Goal: Task Accomplishment & Management: Use online tool/utility

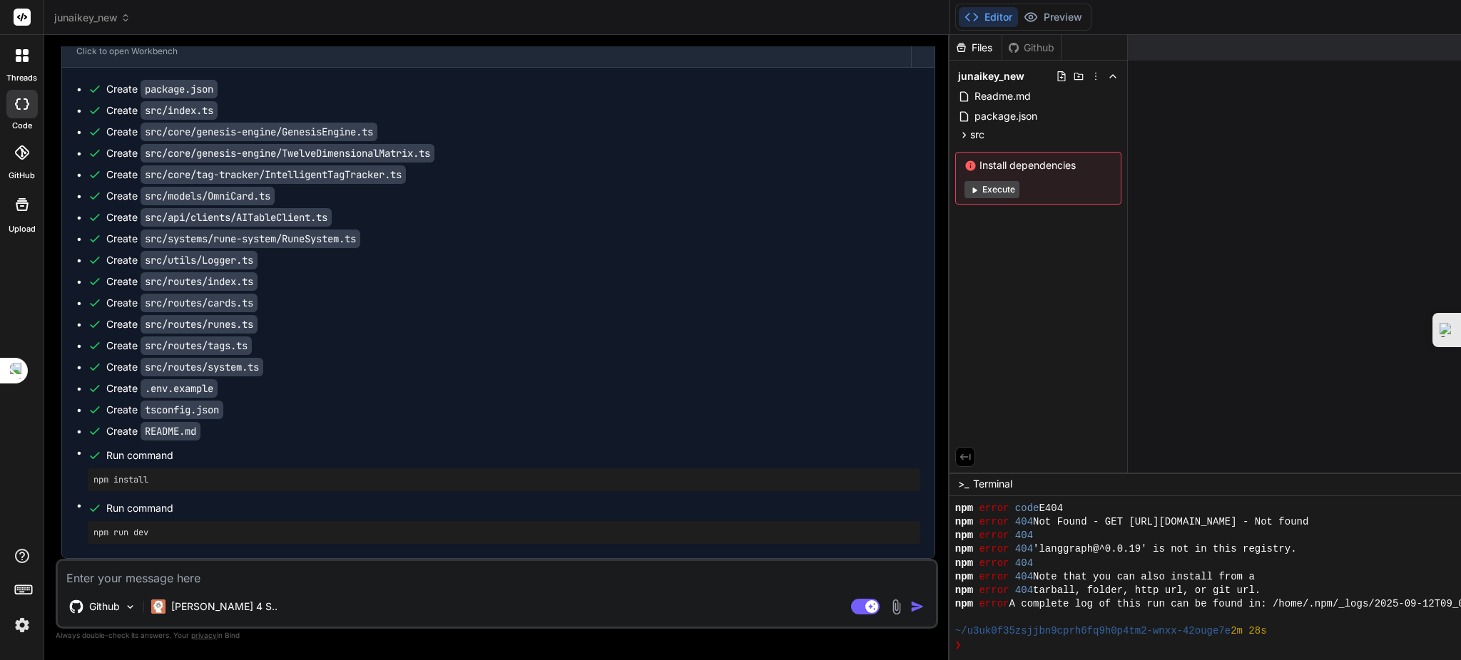
scroll to position [629, 0]
click at [223, 581] on textarea at bounding box center [497, 574] width 878 height 26
type textarea "ㄗ"
type textarea "x"
type textarea "ㄗㄨ"
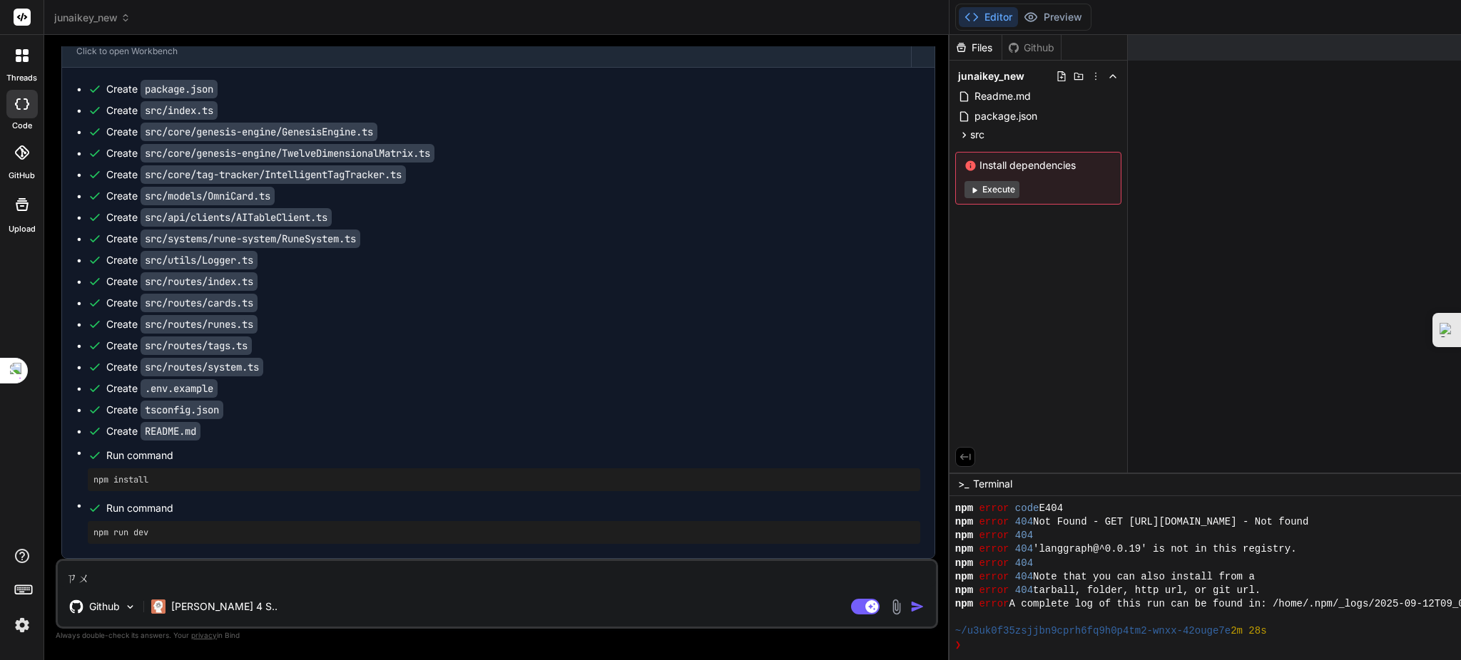
type textarea "x"
type textarea "ㄗㄨㄟ"
type textarea "x"
type textarea "最"
type textarea "x"
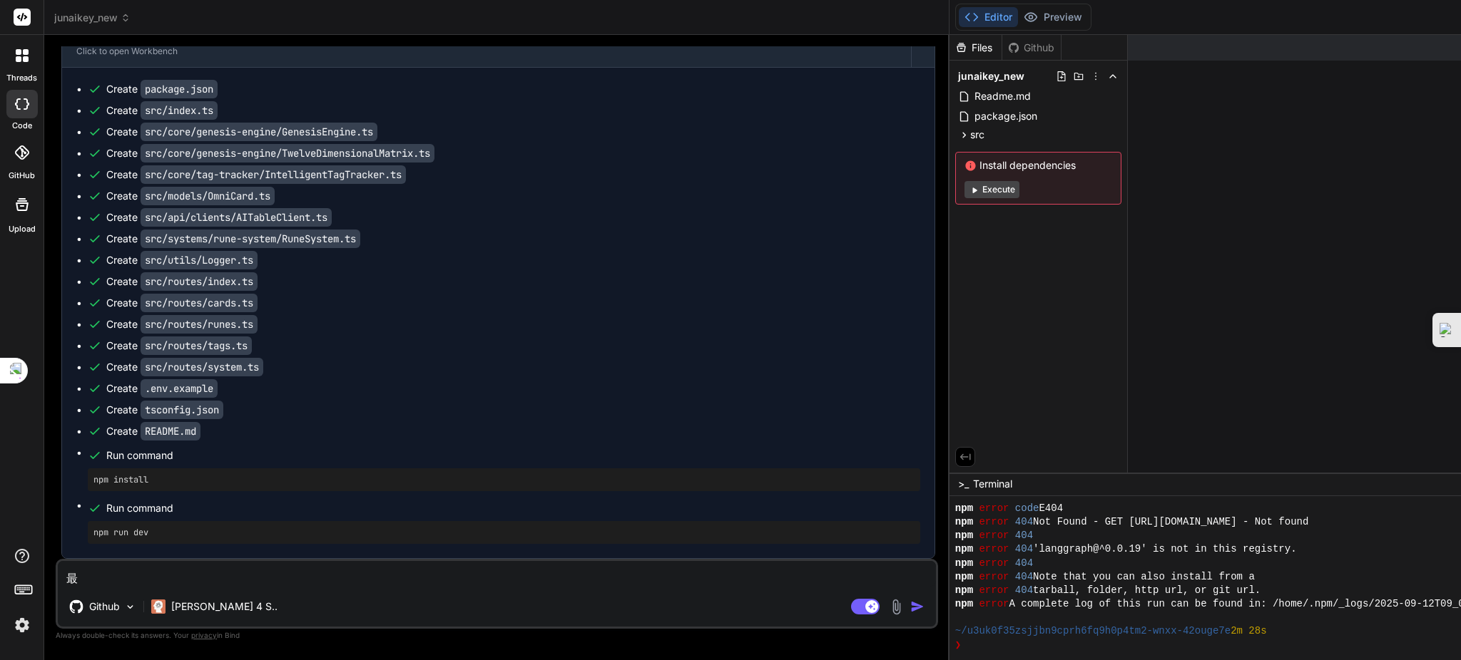
type textarea "最ㄐ"
type textarea "x"
type textarea "最ㄐㄧ"
type textarea "x"
type textarea "最ㄐㄧㄚ"
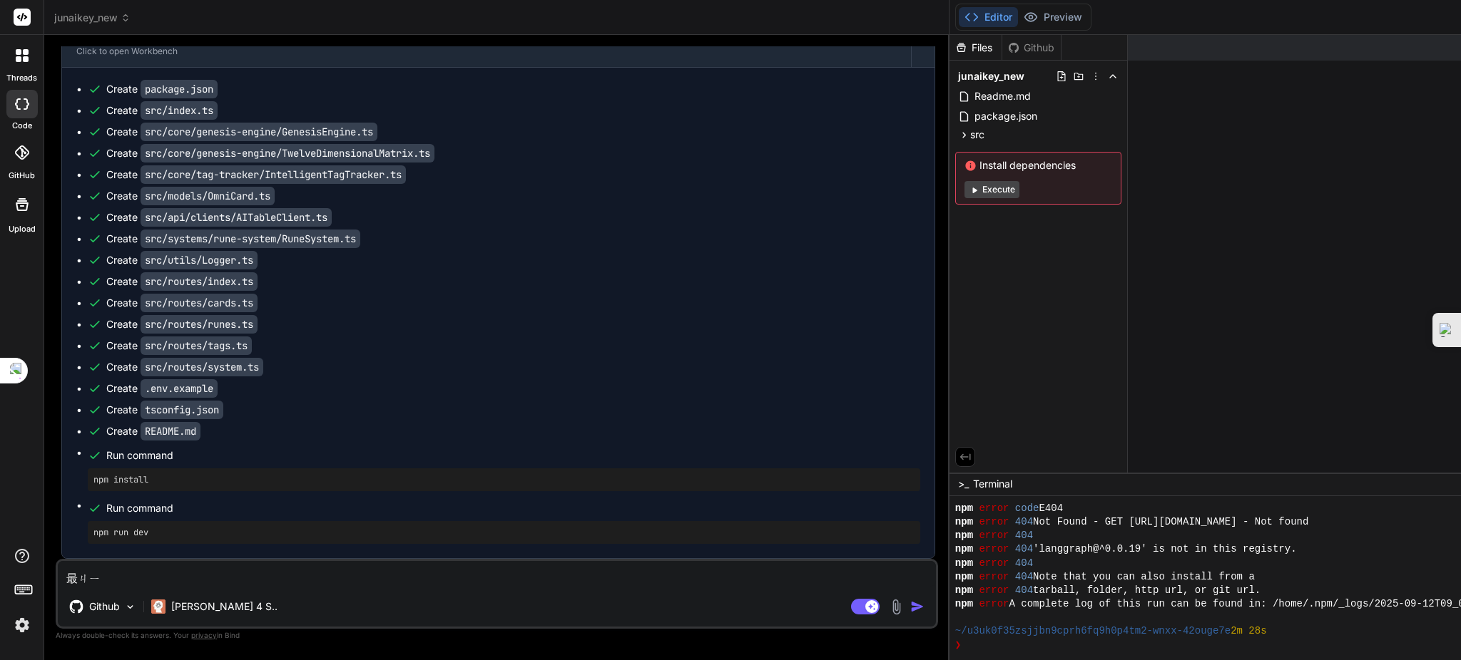
type textarea "x"
type textarea "最佳"
type textarea "x"
type textarea "最佳ㄕ"
type textarea "x"
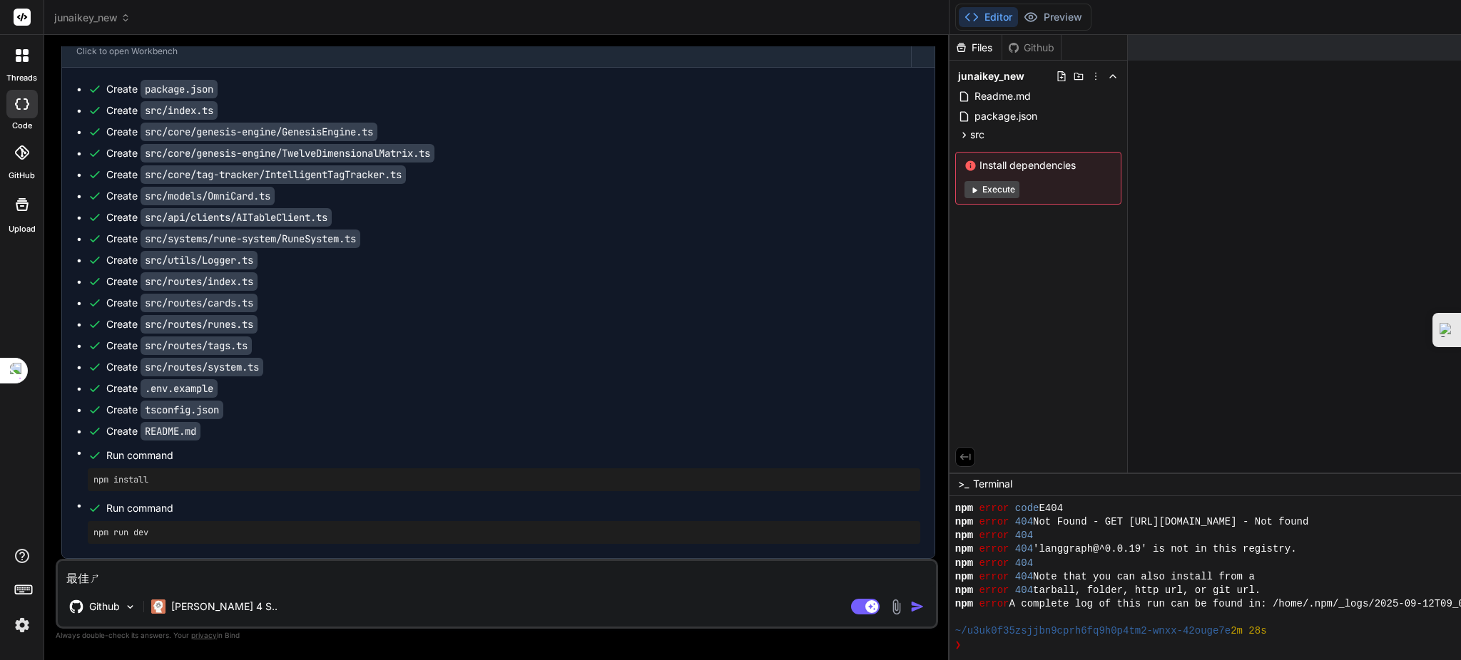
type textarea "最佳時"
type textarea "x"
type textarea "最佳時ㄐㄧ"
type textarea "x"
type textarea "最佳時ㄐㄧㄢ"
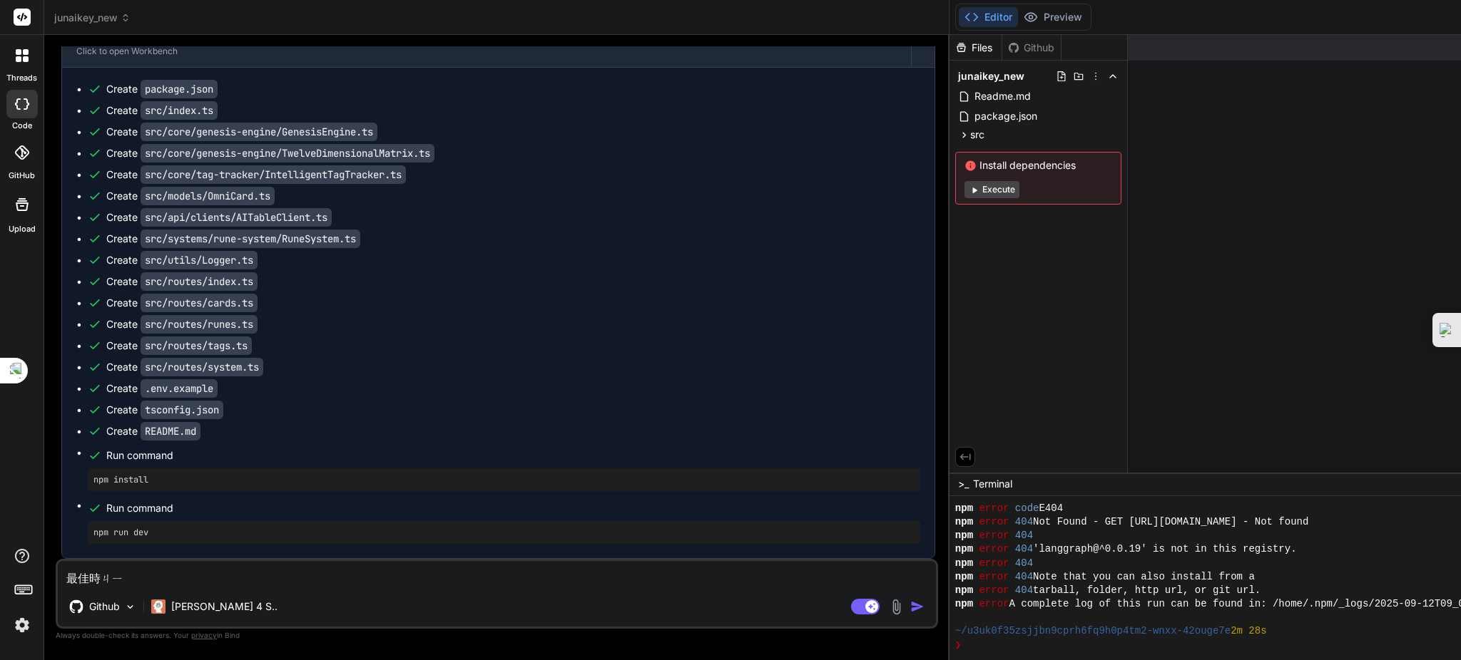
type textarea "x"
type textarea "最佳實踐"
type textarea "x"
type textarea "最佳實踐ㄨ"
type textarea "x"
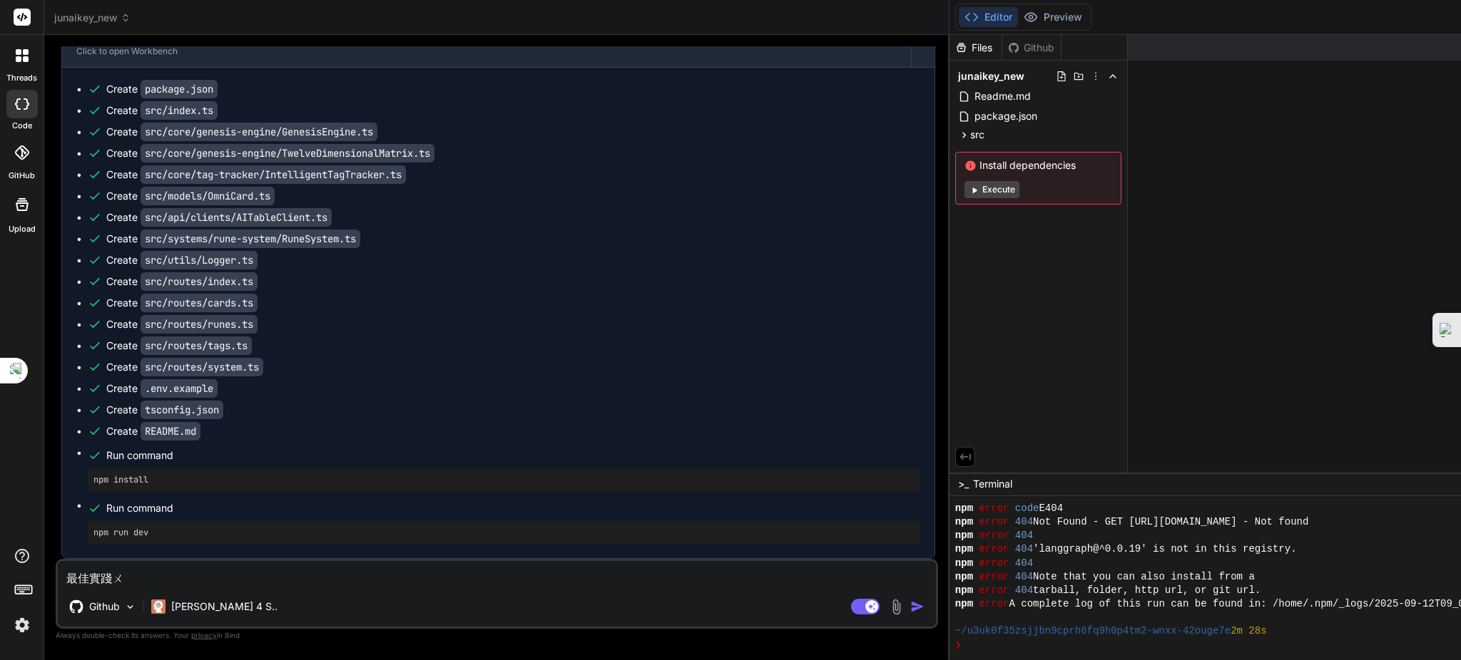
type textarea "最佳實踐ㄏㄨ"
type textarea "x"
type textarea "最佳實踐ㄏㄨㄚ"
type textarea "x"
type textarea "最佳實踐化"
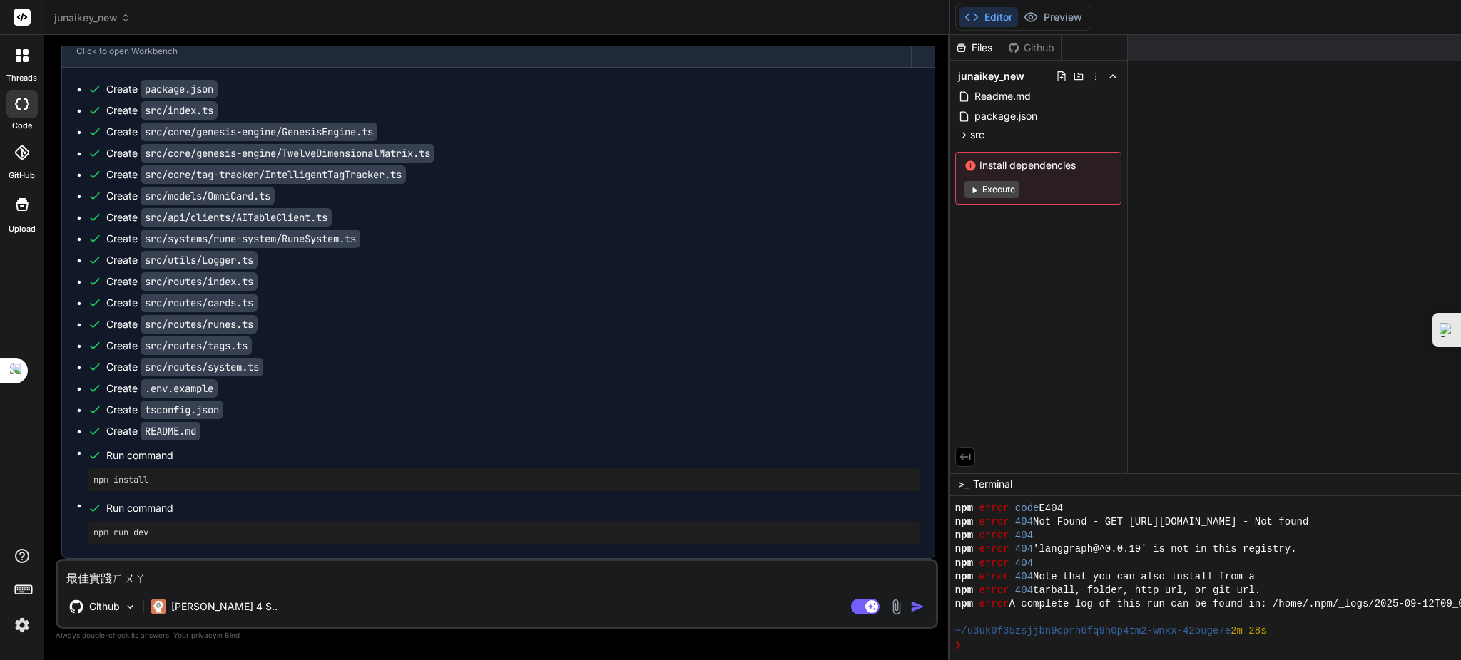
type textarea "x"
type textarea "最佳實踐化ㄒ"
type textarea "x"
type textarea "最佳實踐化ㄒㄧ"
type textarea "x"
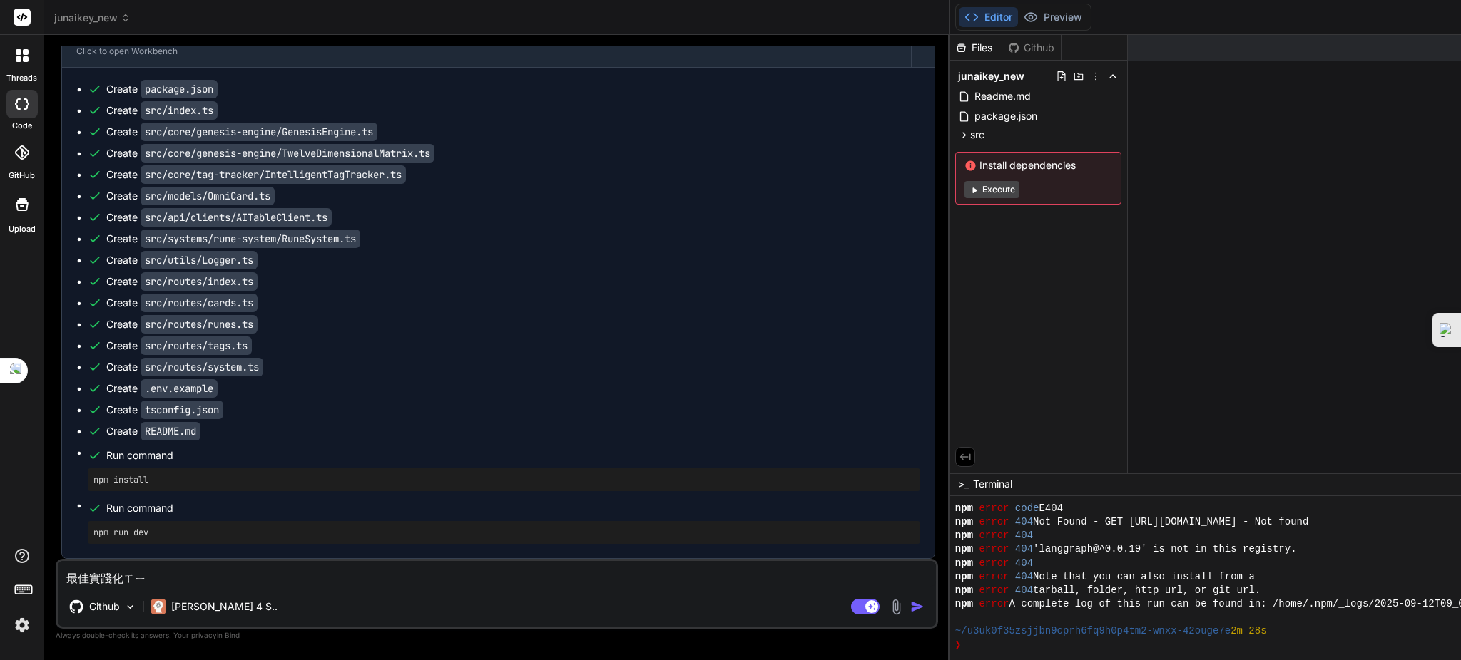
type textarea "最佳實踐化系"
type textarea "x"
type textarea "最佳實踐化系ㄨ"
type textarea "x"
type textarea "最佳實踐化系ㄊㄨ"
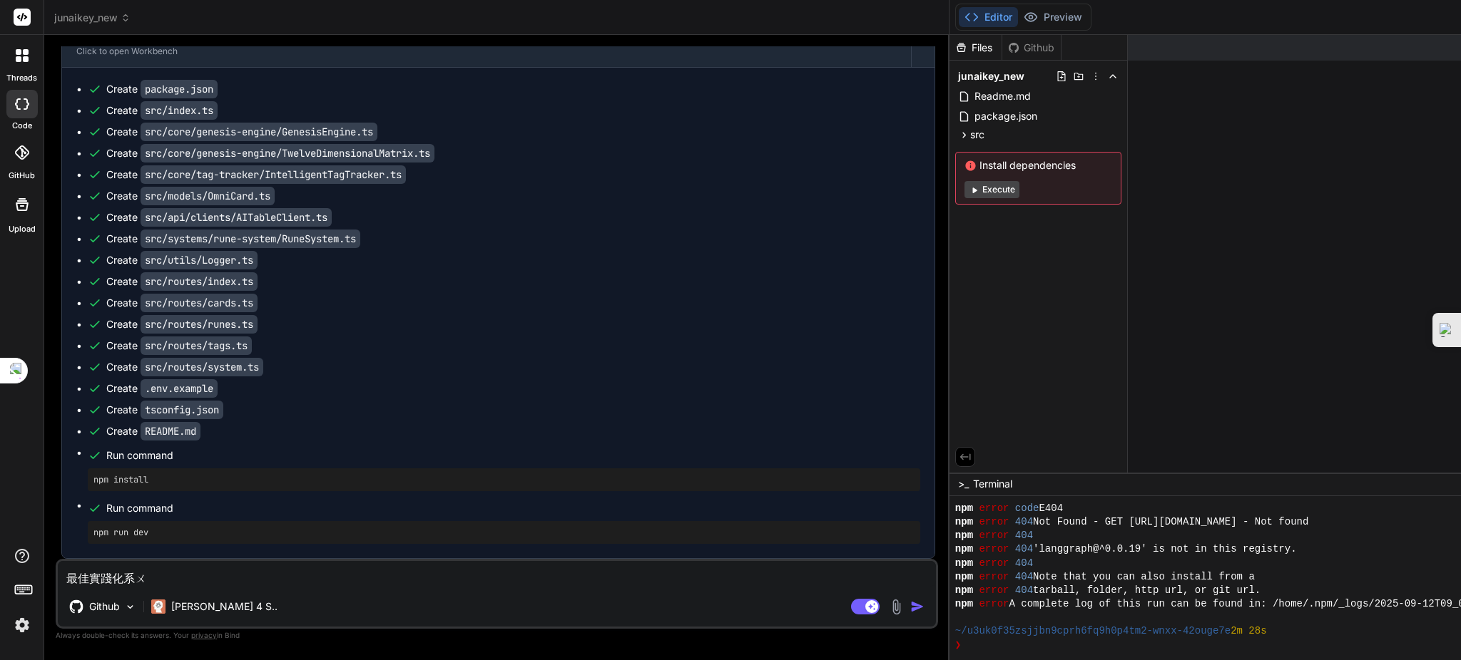
type textarea "x"
type textarea "最佳實踐化系ㄊㄨㄥ"
type textarea "x"
type textarea "最佳實踐化系統"
type textarea "x"
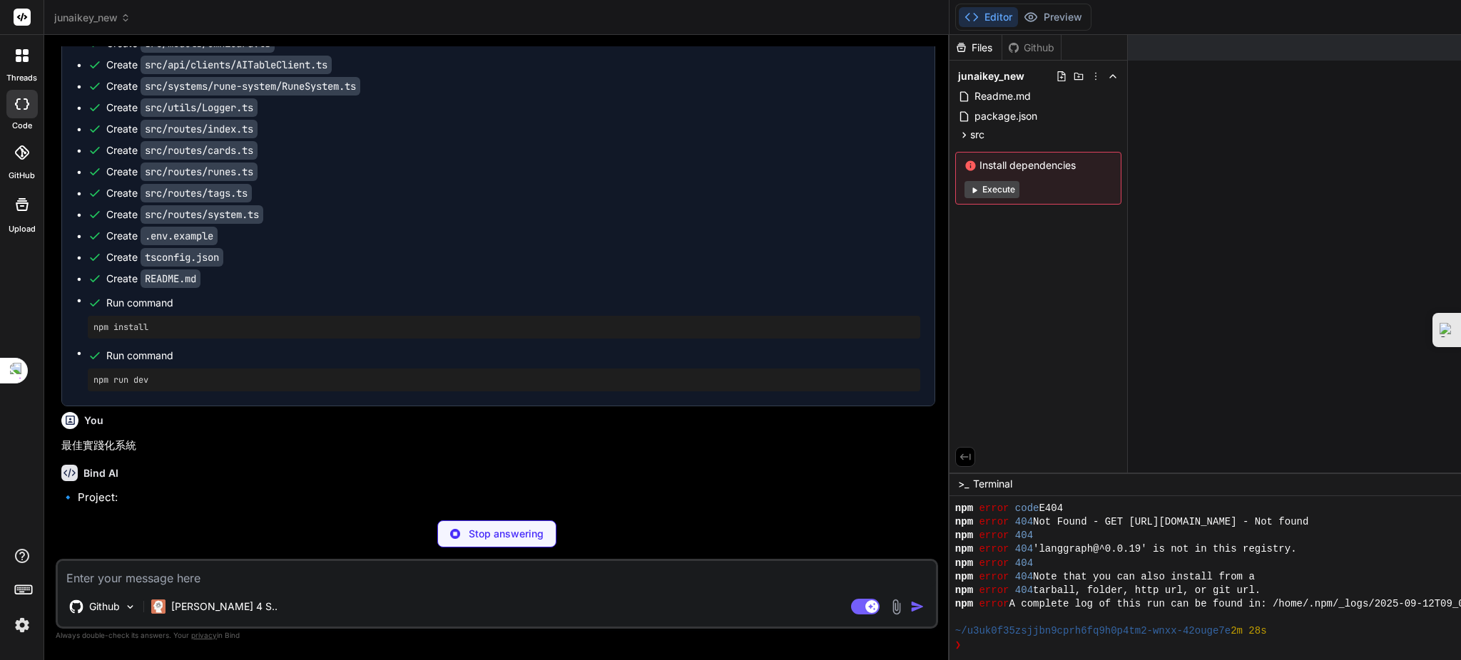
scroll to position [20444, 0]
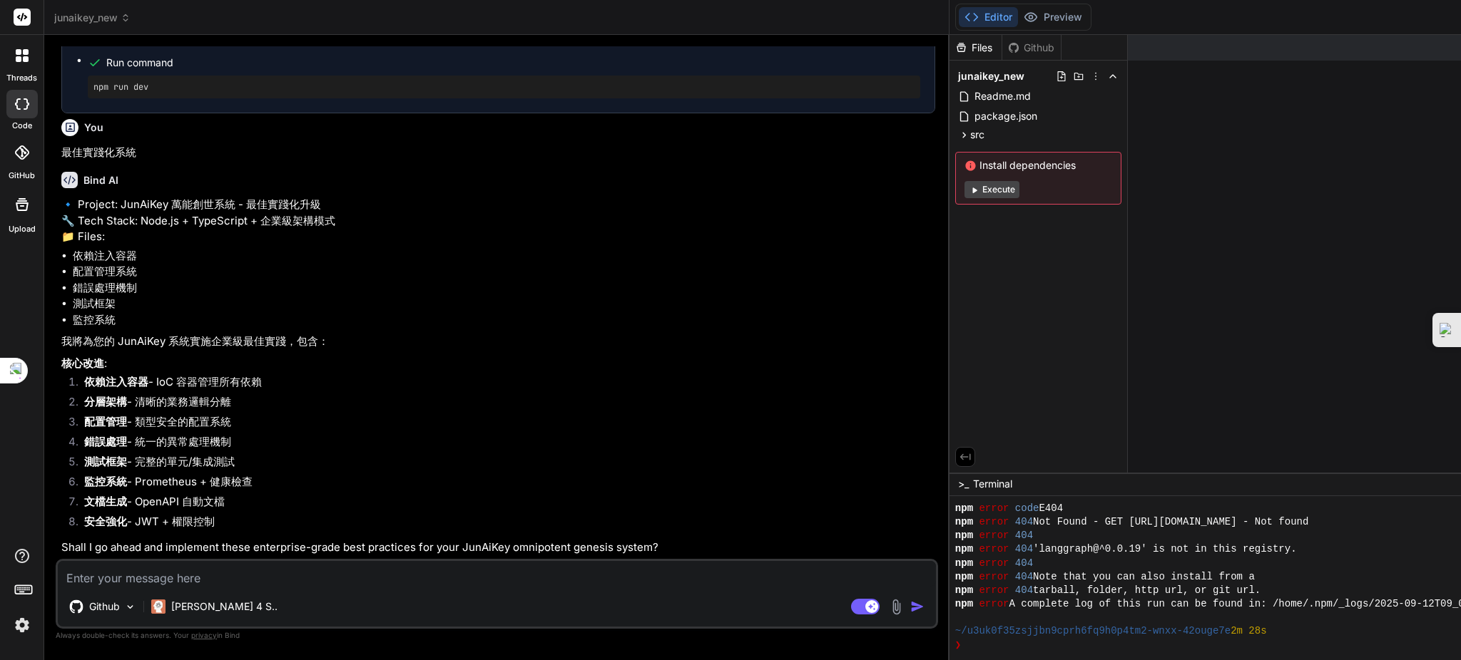
type textarea "x"
click at [221, 581] on textarea at bounding box center [497, 574] width 878 height 26
type textarea "ㄕ"
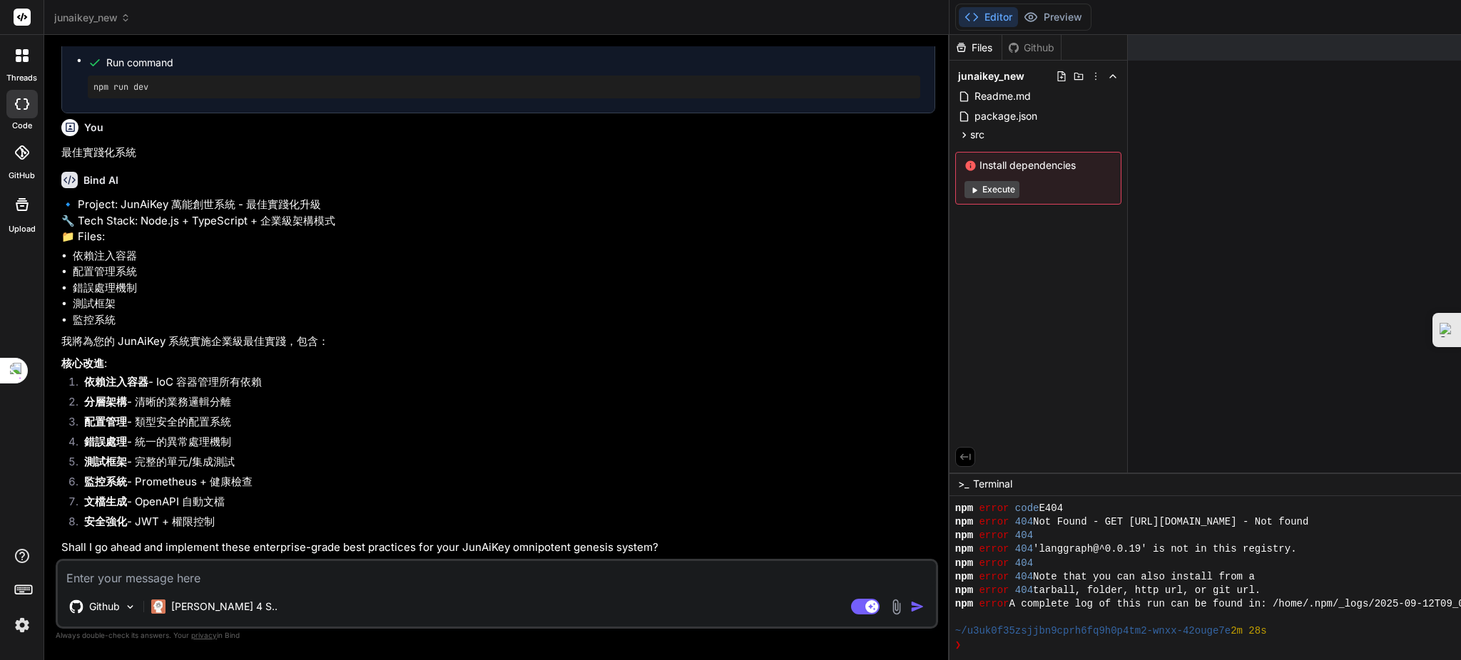
type textarea "x"
type textarea "是"
type textarea "x"
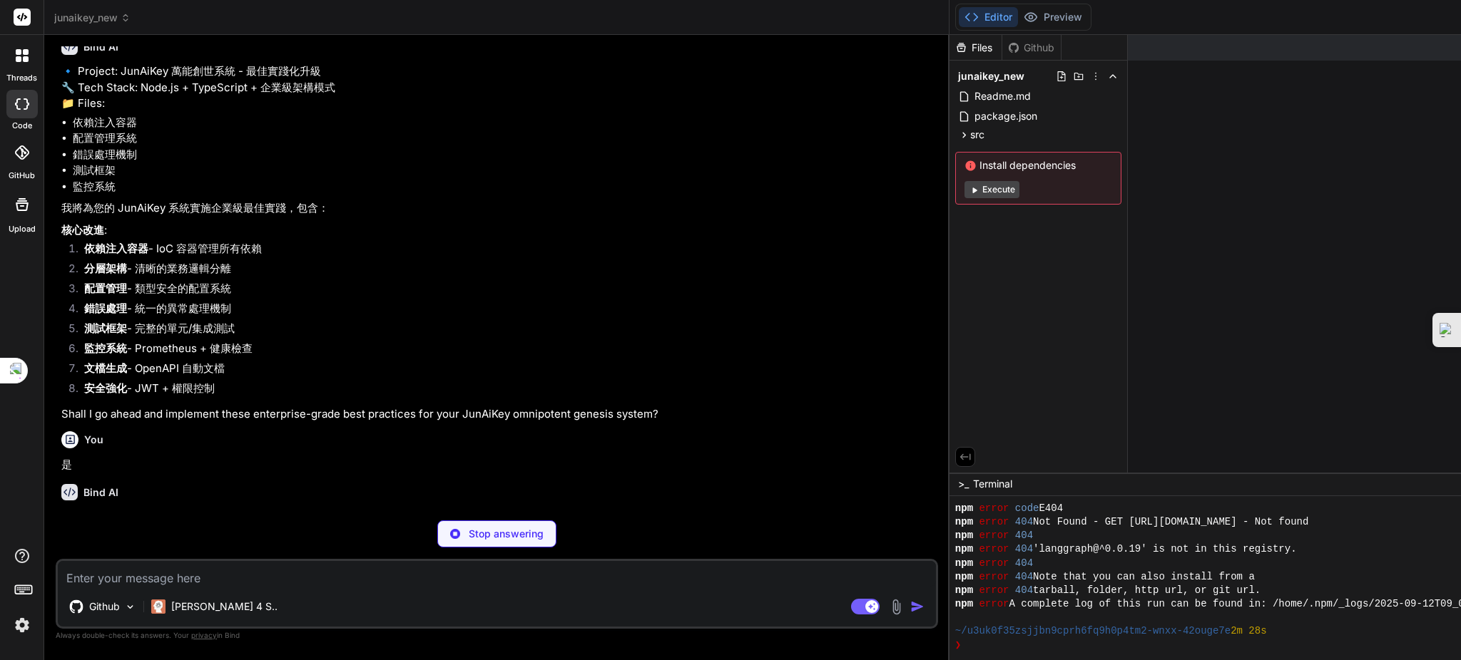
scroll to position [20906, 0]
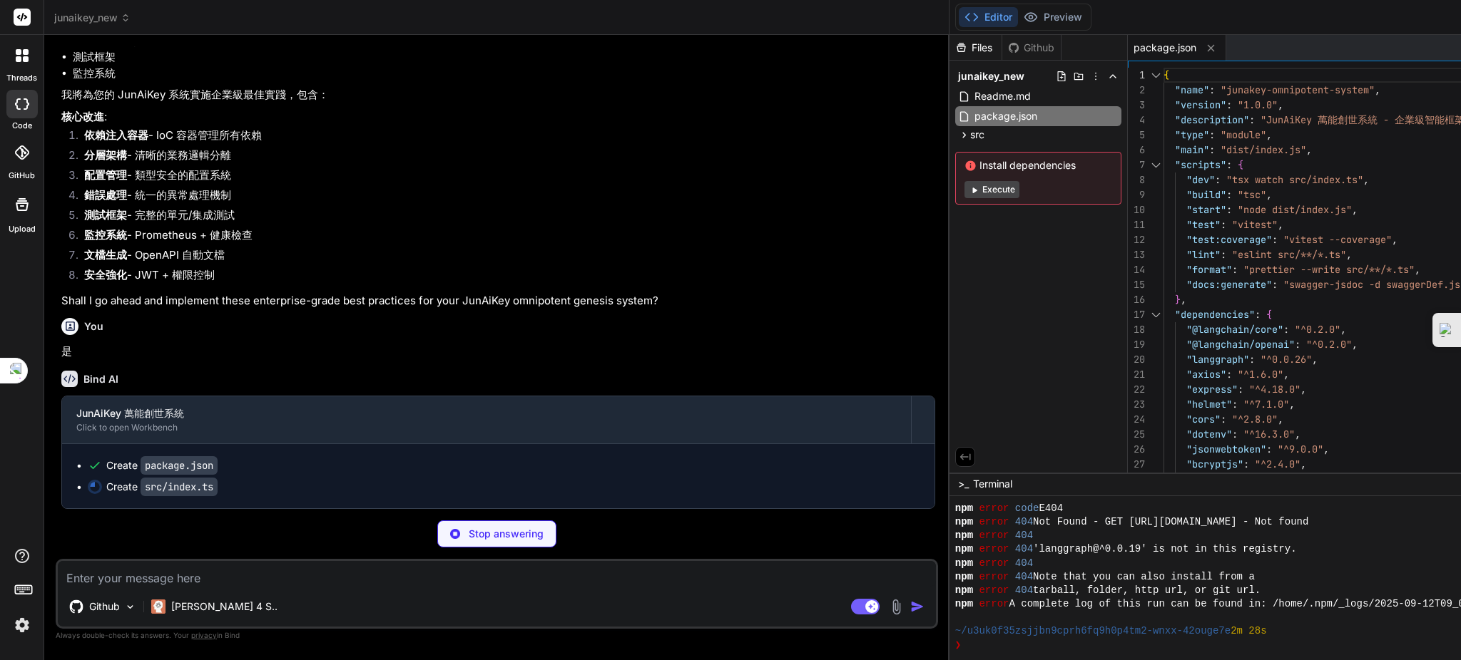
type textarea "x"
type textarea "process.on('uncaughtException', (error) => { logger.error('未捕獲的異常:', error); pr…"
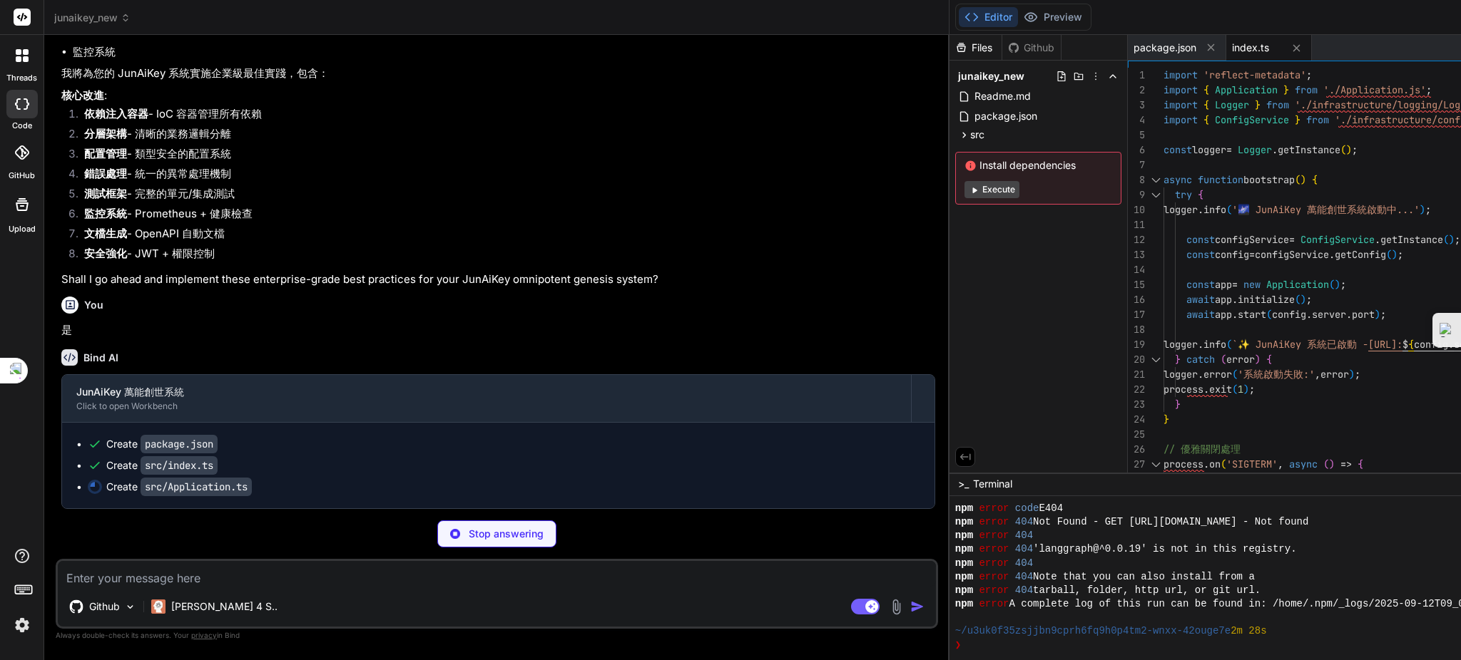
type textarea "x"
type textarea "await genesisEngine.shutdown(); [DOMAIN_NAME]('✨ 系統已優雅關閉'); } }"
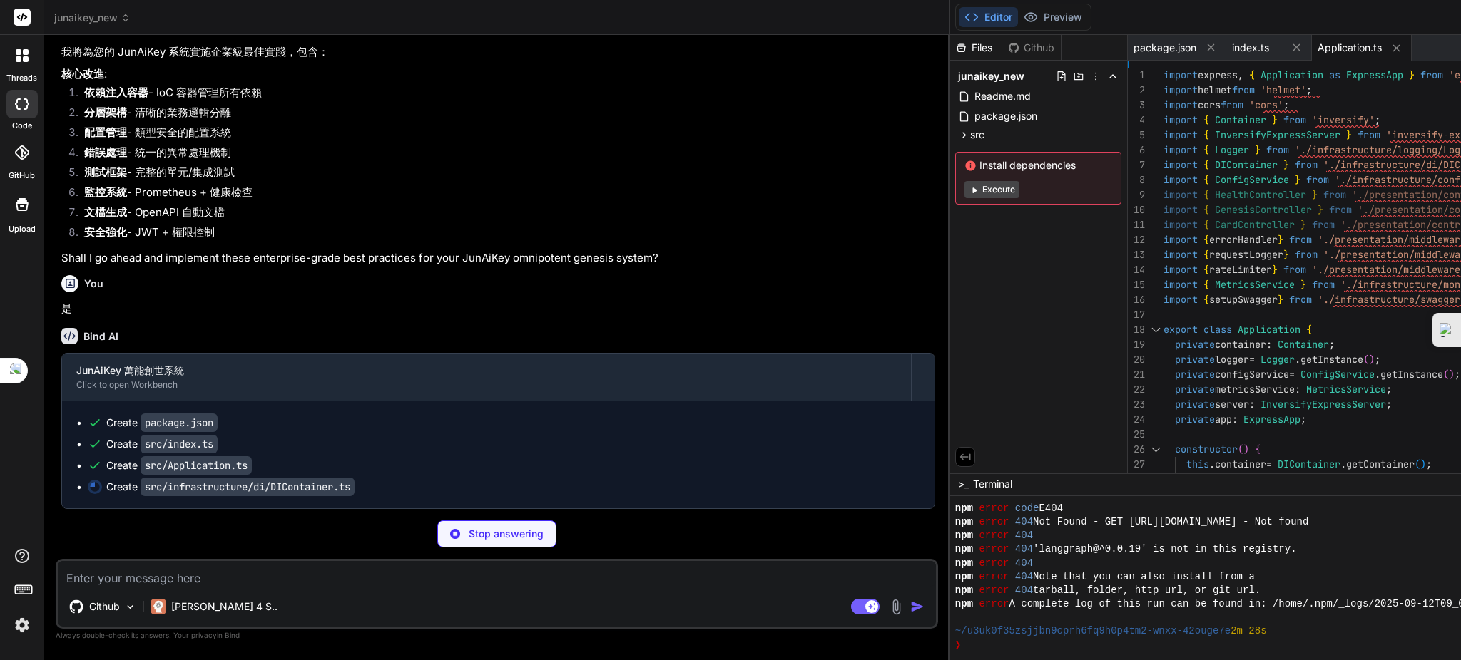
type textarea "x"
type textarea "container.bind<CardRepository>(TYPES.CardRepository) .to(CardRepository) .inSin…"
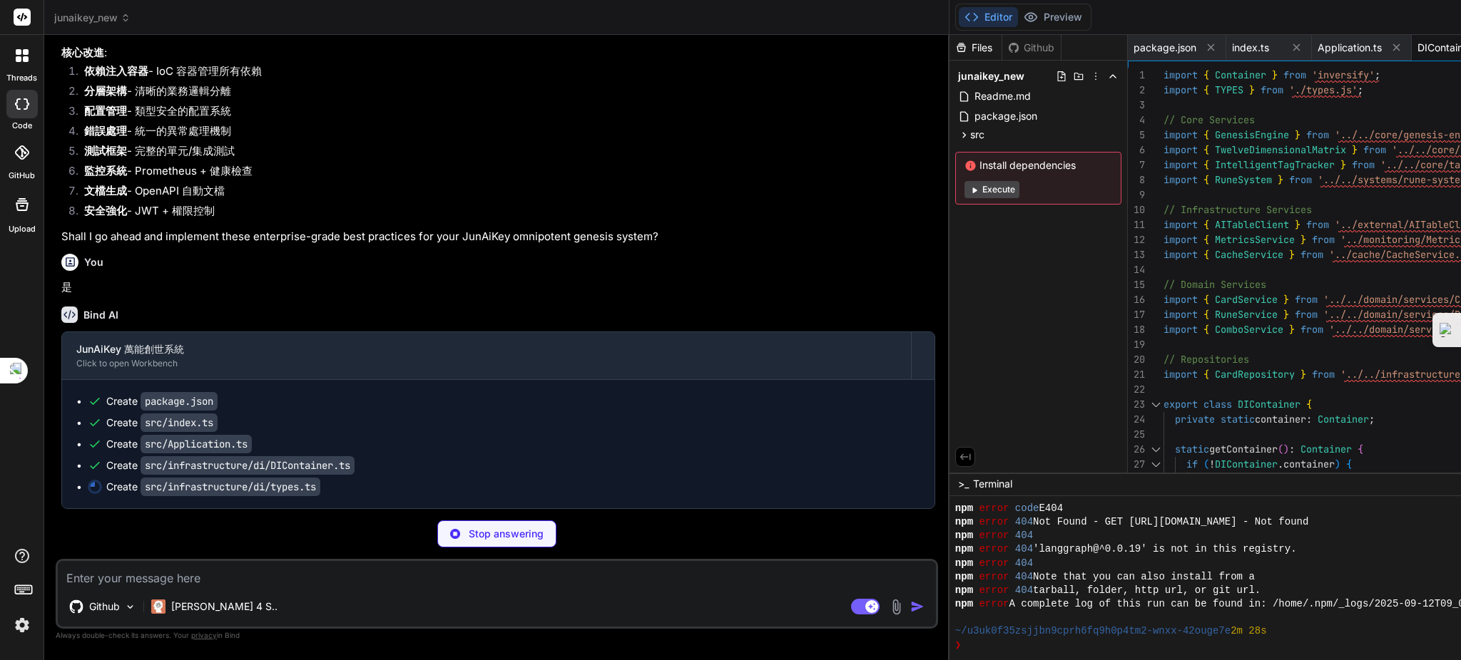
type textarea "x"
type textarea "// External Services OpenAIService: Symbol.for('OpenAIService'), LangChainServi…"
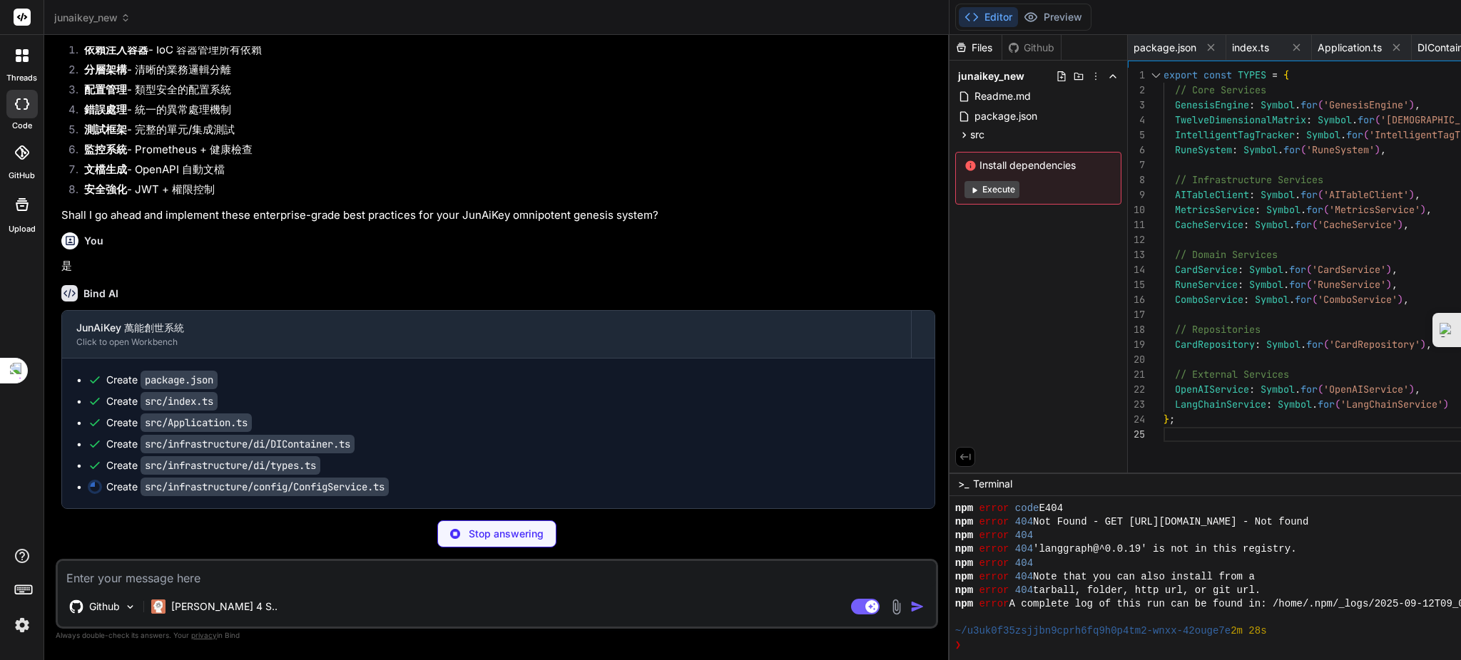
type textarea "x"
type textarea "} return value as T; } }"
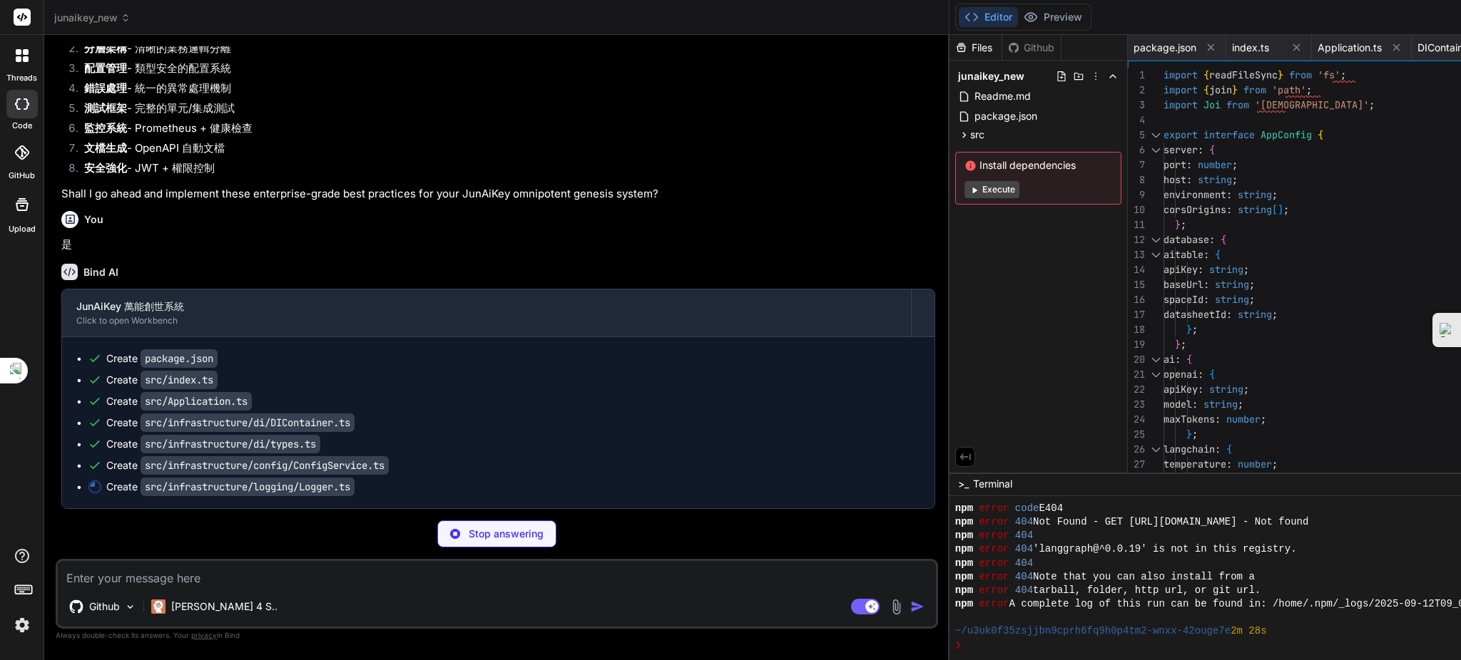
type textarea "x"
type textarea "this.logger.debug(message, meta); } getWinstonLogger(): [PERSON_NAME].Logger { …"
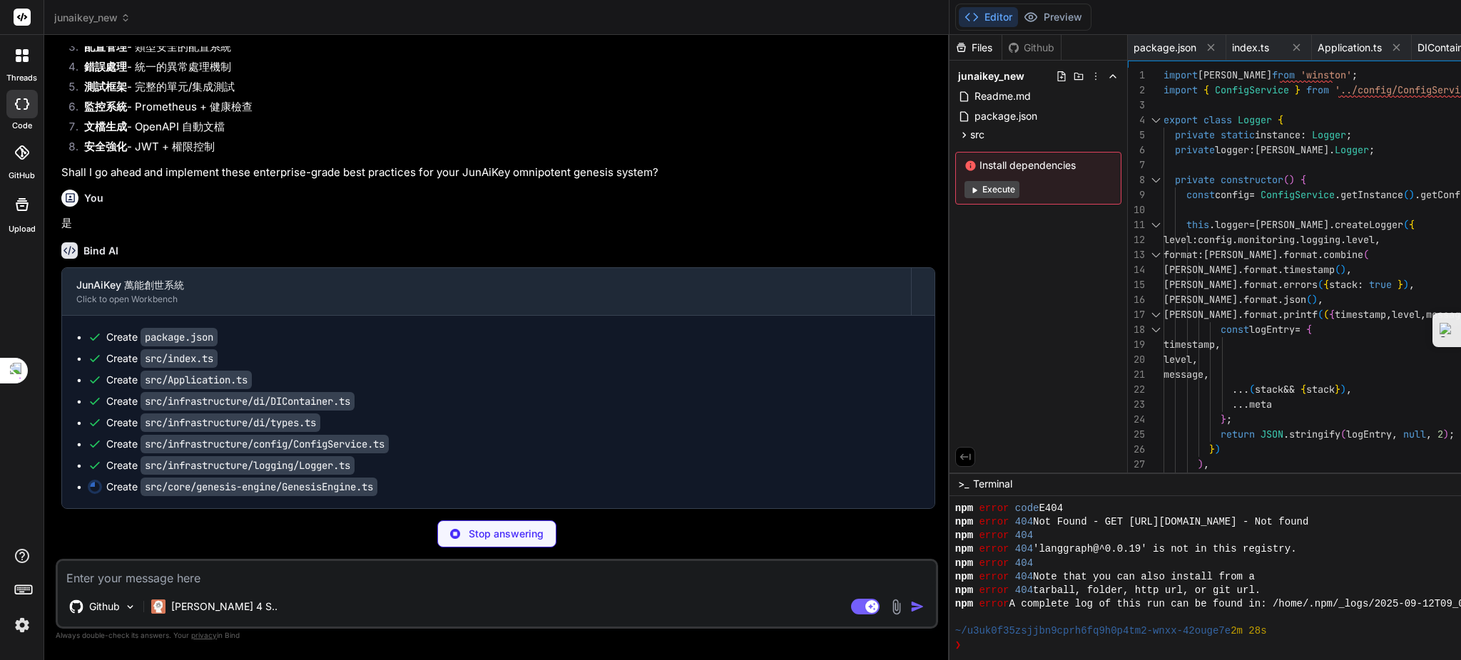
type textarea "x"
type textarea "} }"
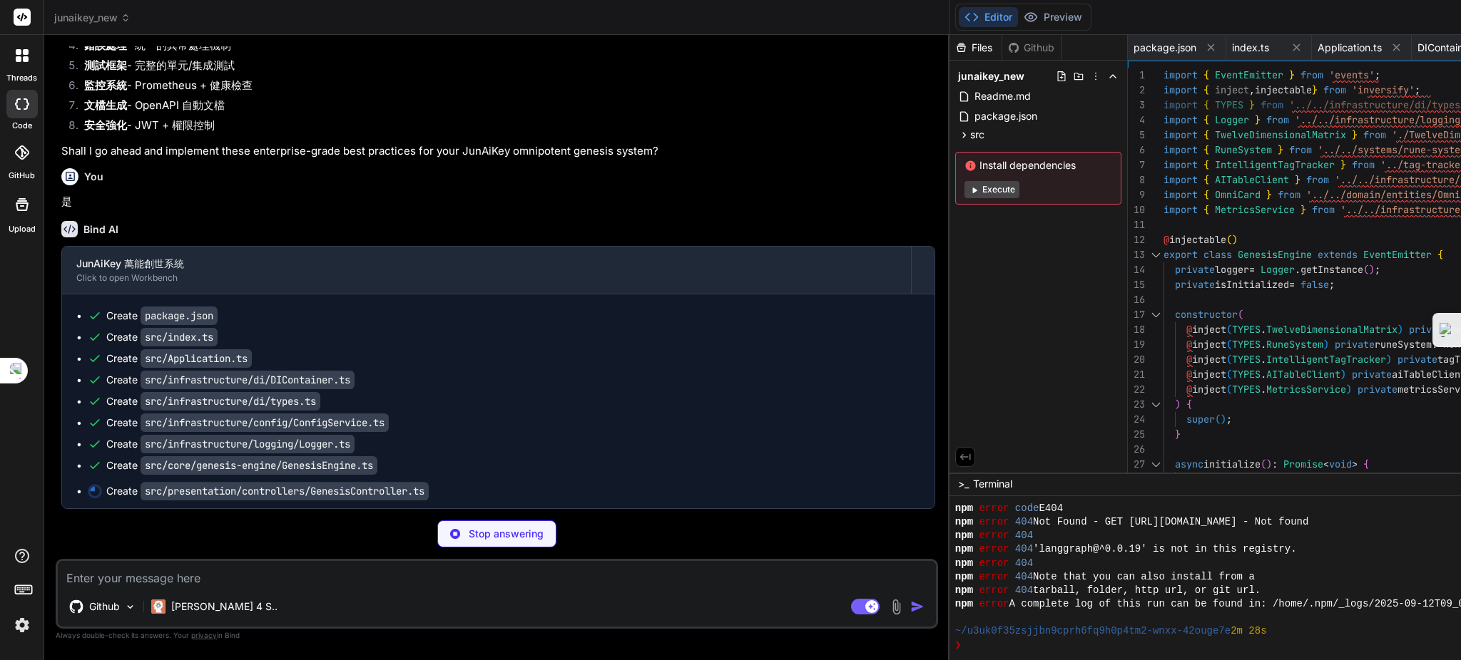
scroll to position [0, 126]
type textarea "x"
type textarea "} } }"
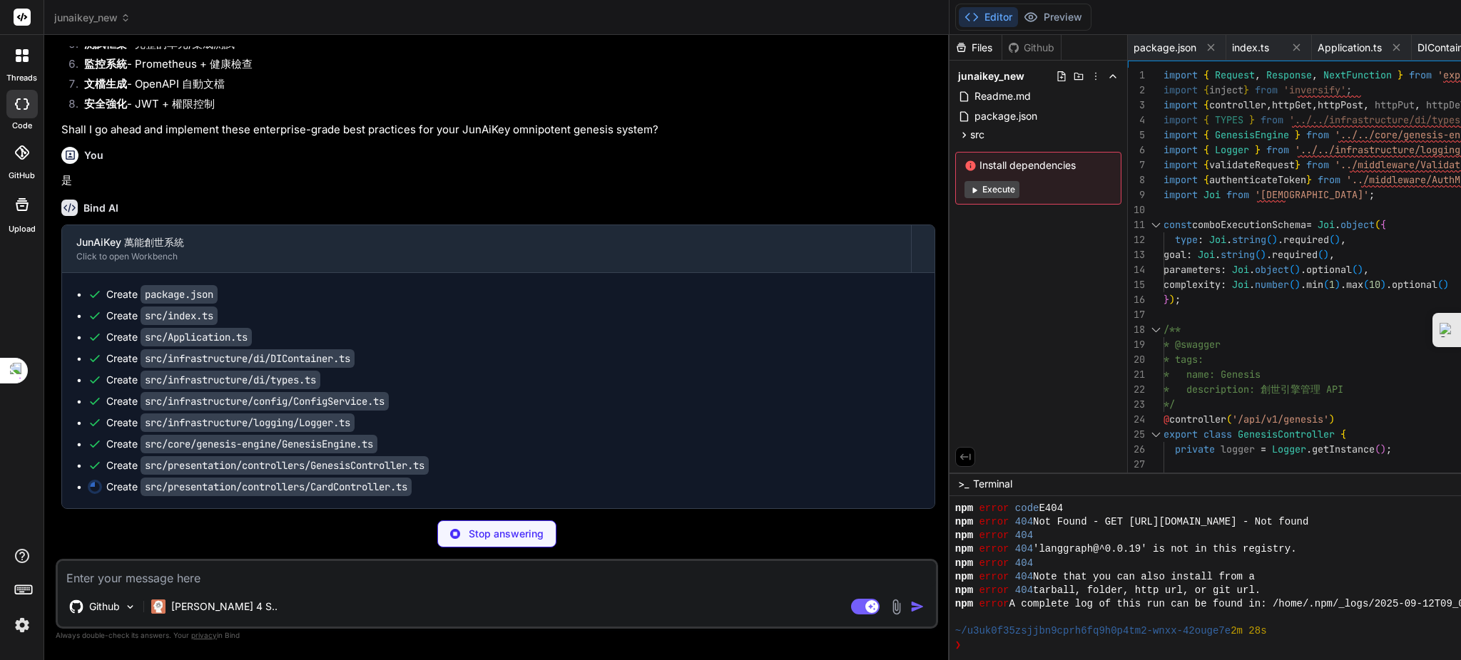
type textarea "x"
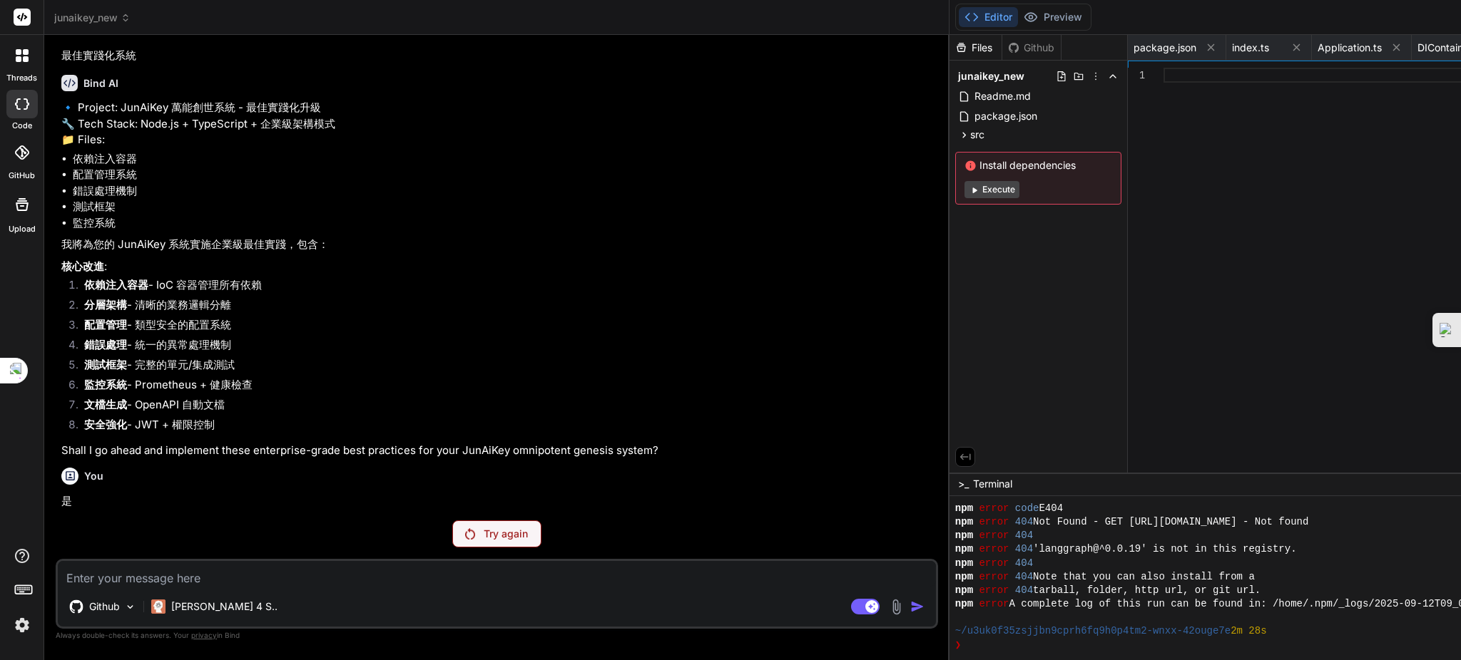
click at [452, 548] on div "Try again" at bounding box center [496, 534] width 89 height 27
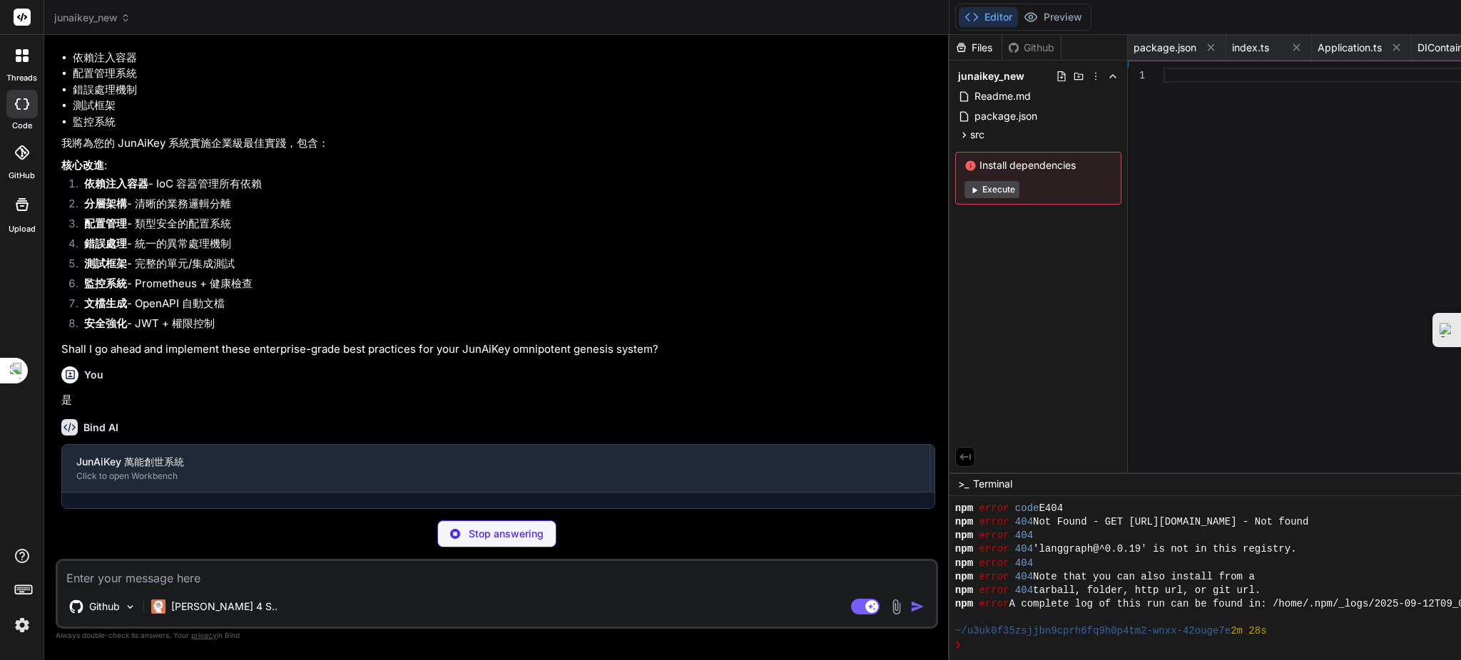
scroll to position [20956, 0]
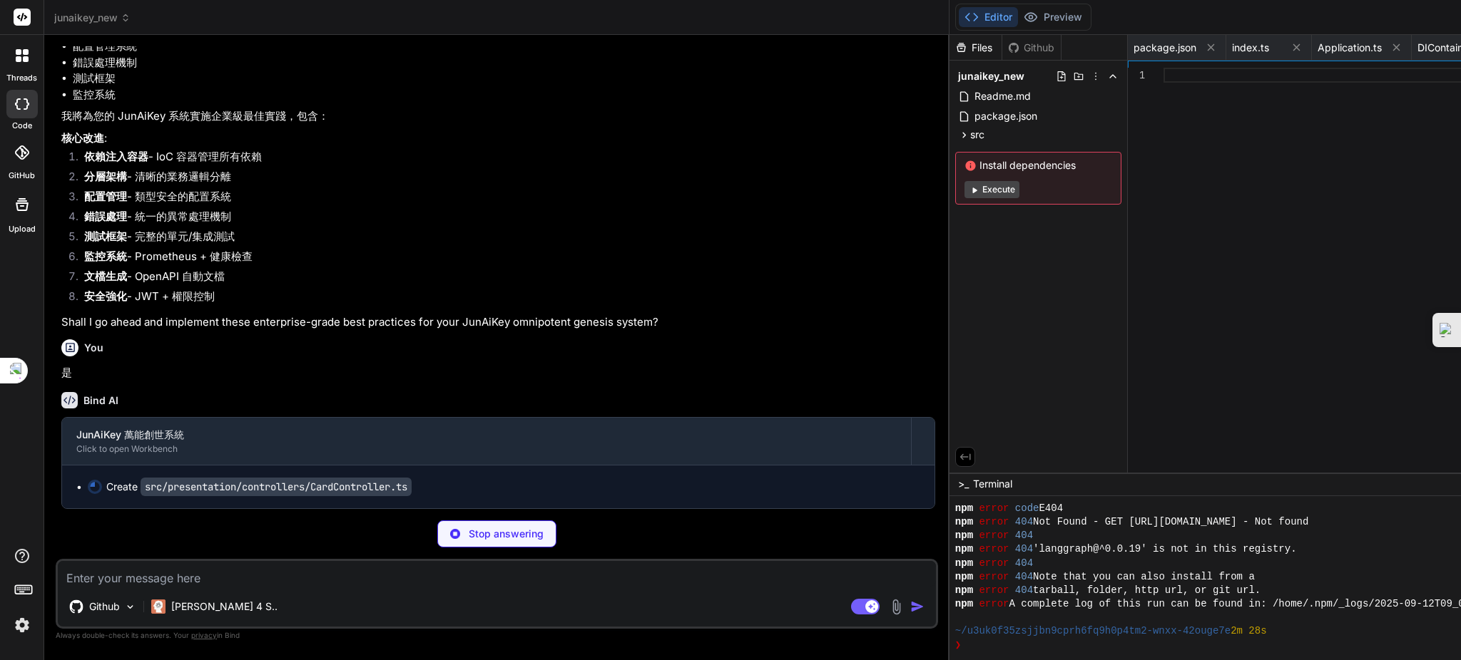
click at [103, 382] on div "You 是" at bounding box center [498, 358] width 874 height 48
type textarea "x"
type textarea "} }"
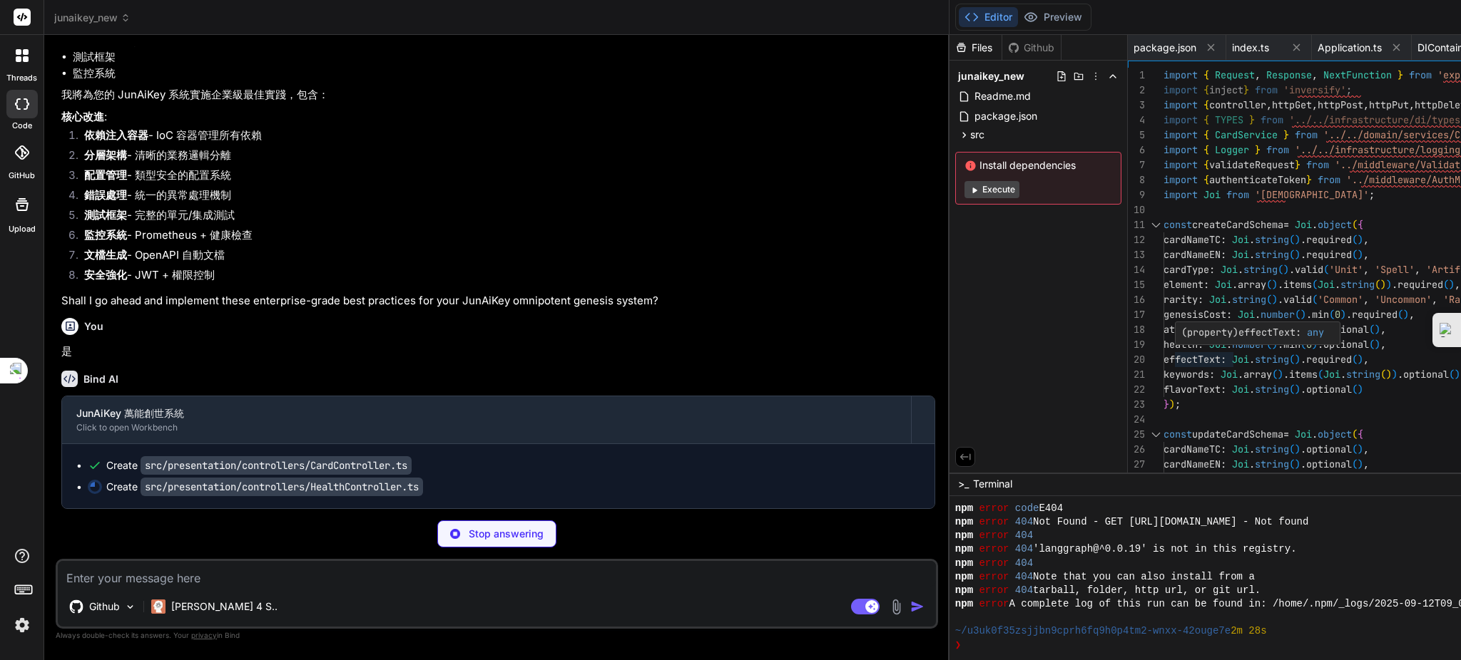
type textarea "x"
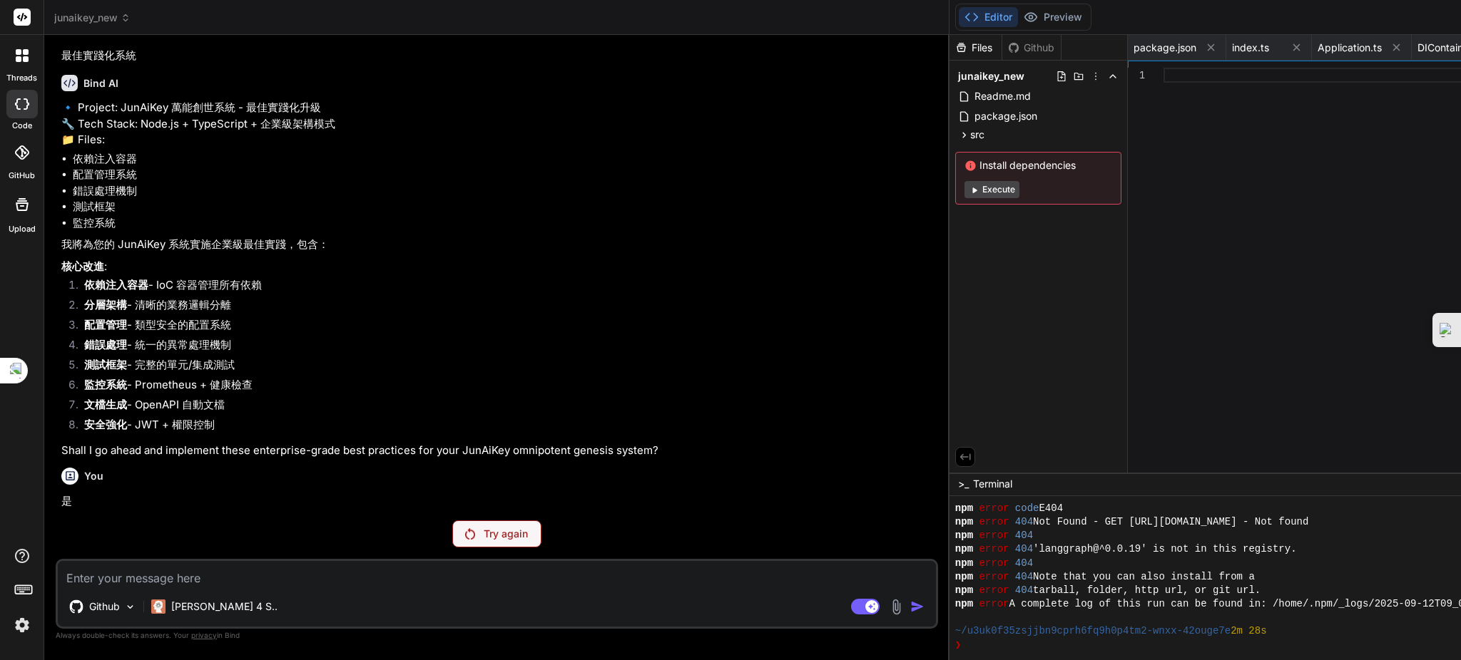
scroll to position [20855, 0]
click at [484, 534] on p "Try again" at bounding box center [506, 534] width 44 height 14
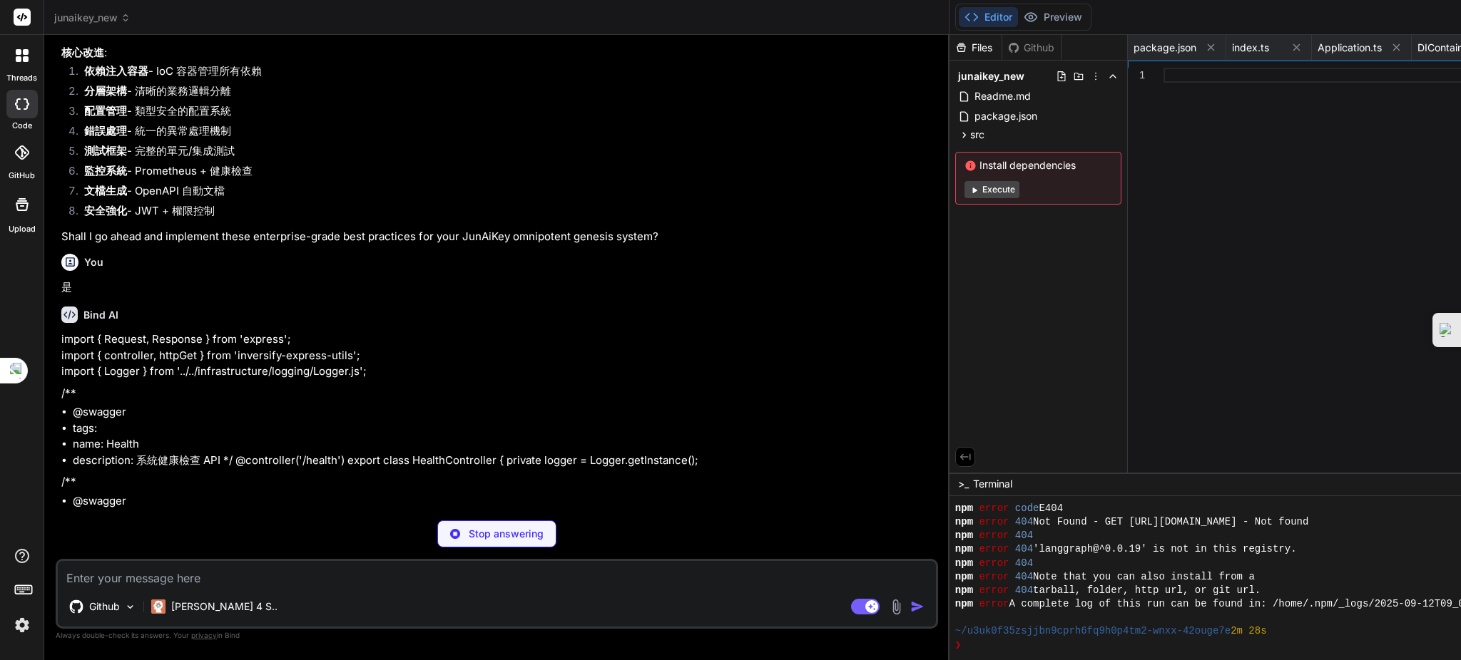
scroll to position [20956, 0]
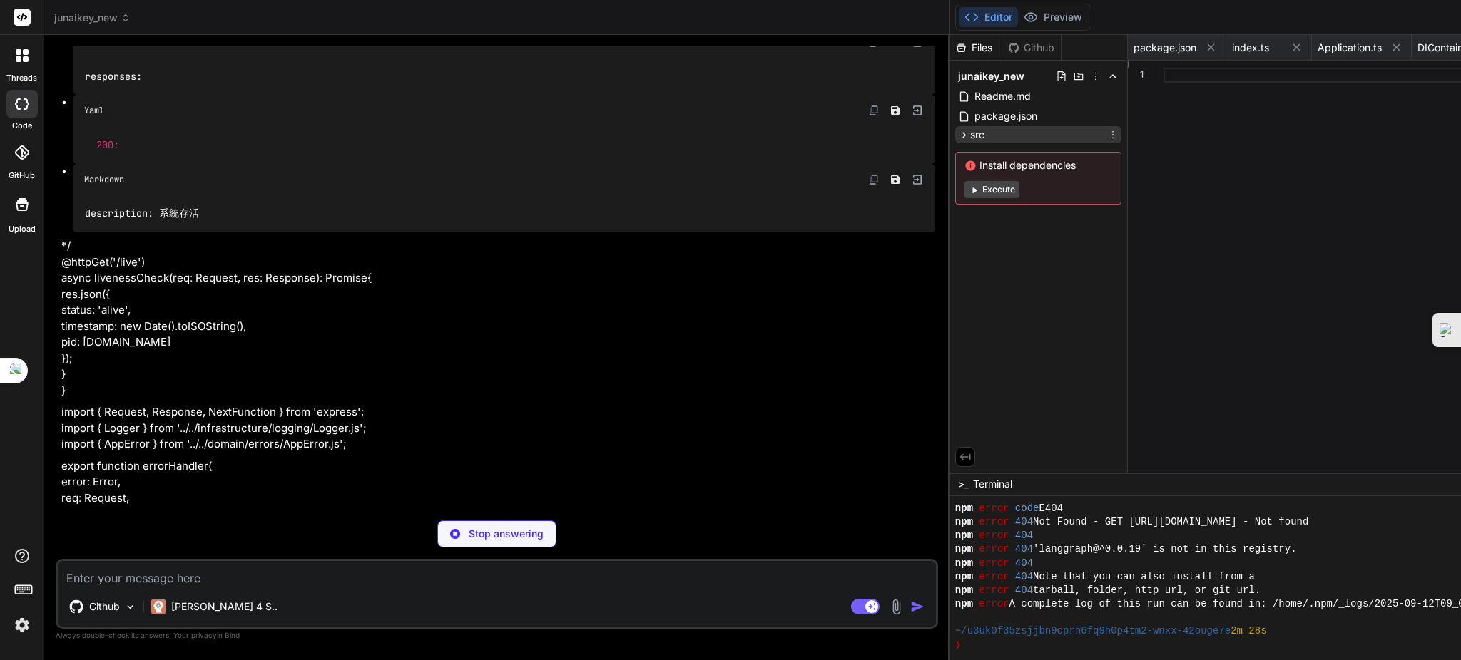
click at [970, 136] on span "src" at bounding box center [977, 135] width 14 height 14
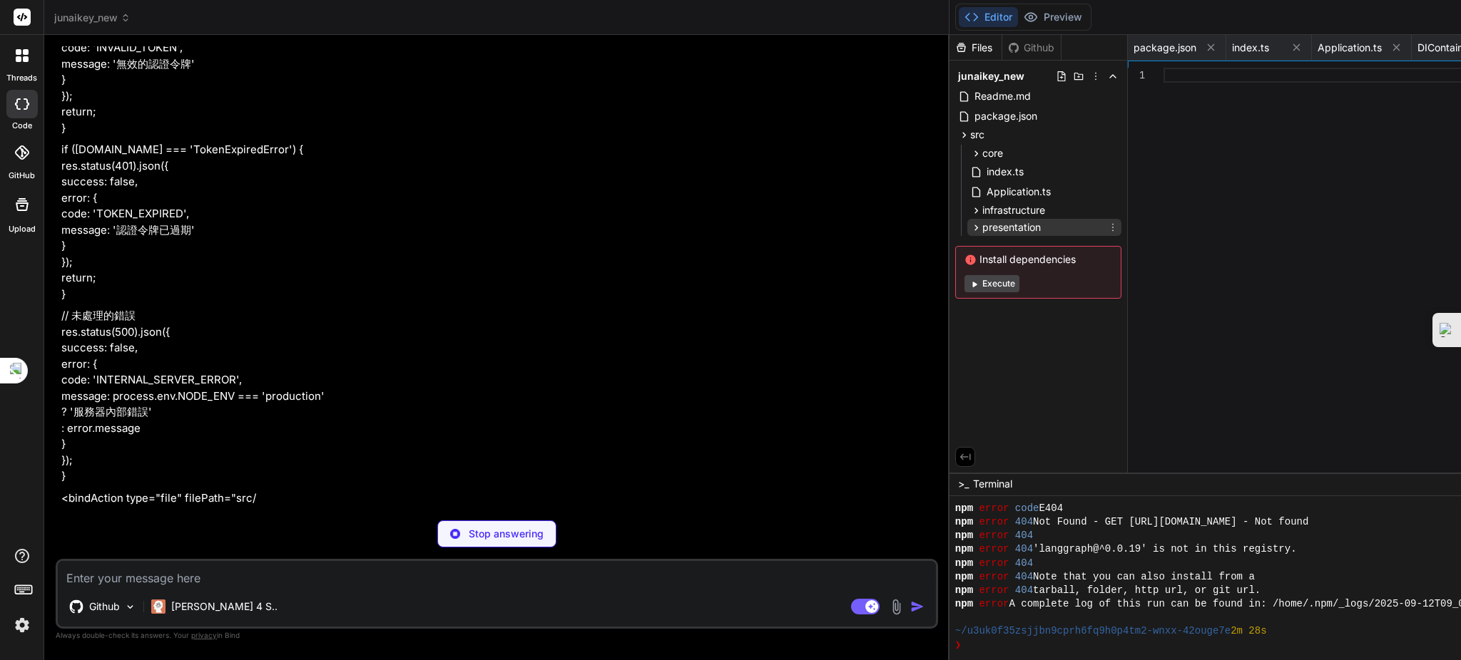
click at [982, 229] on span "presentation" at bounding box center [1011, 227] width 58 height 14
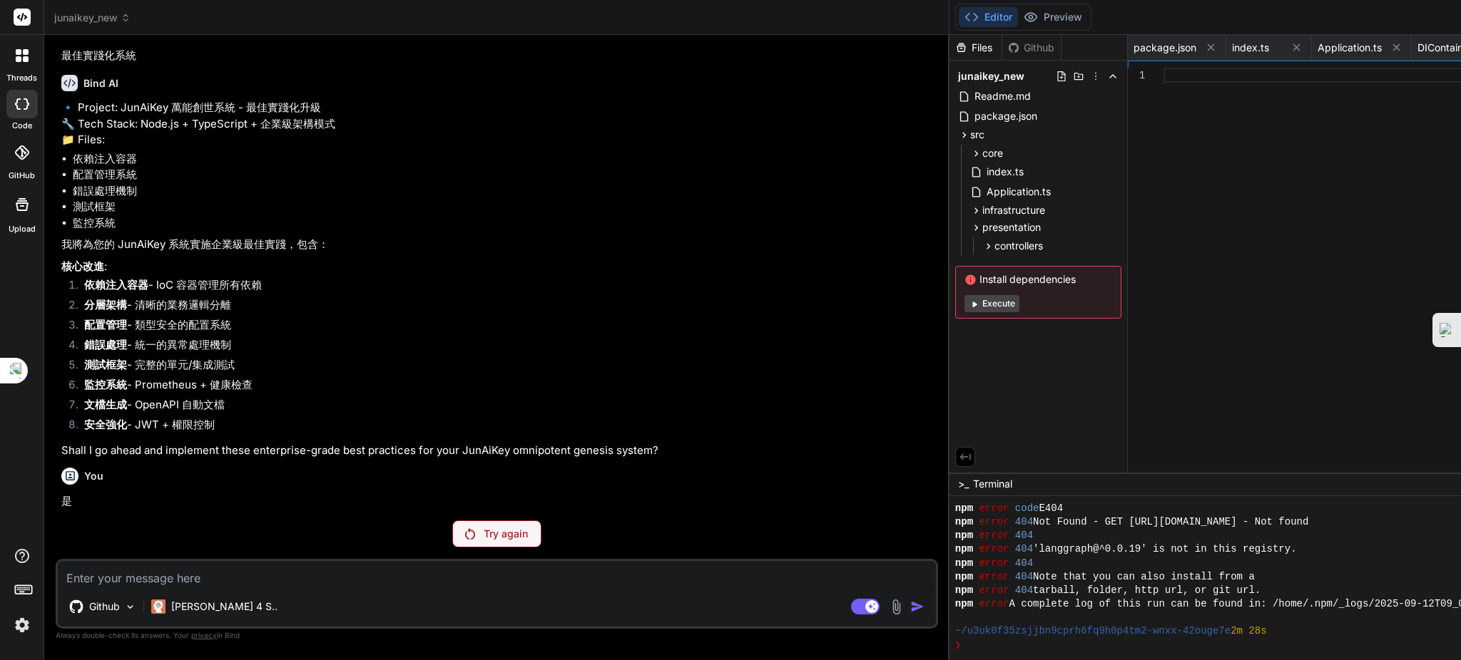
scroll to position [20855, 0]
click at [484, 531] on p "Try again" at bounding box center [506, 534] width 44 height 14
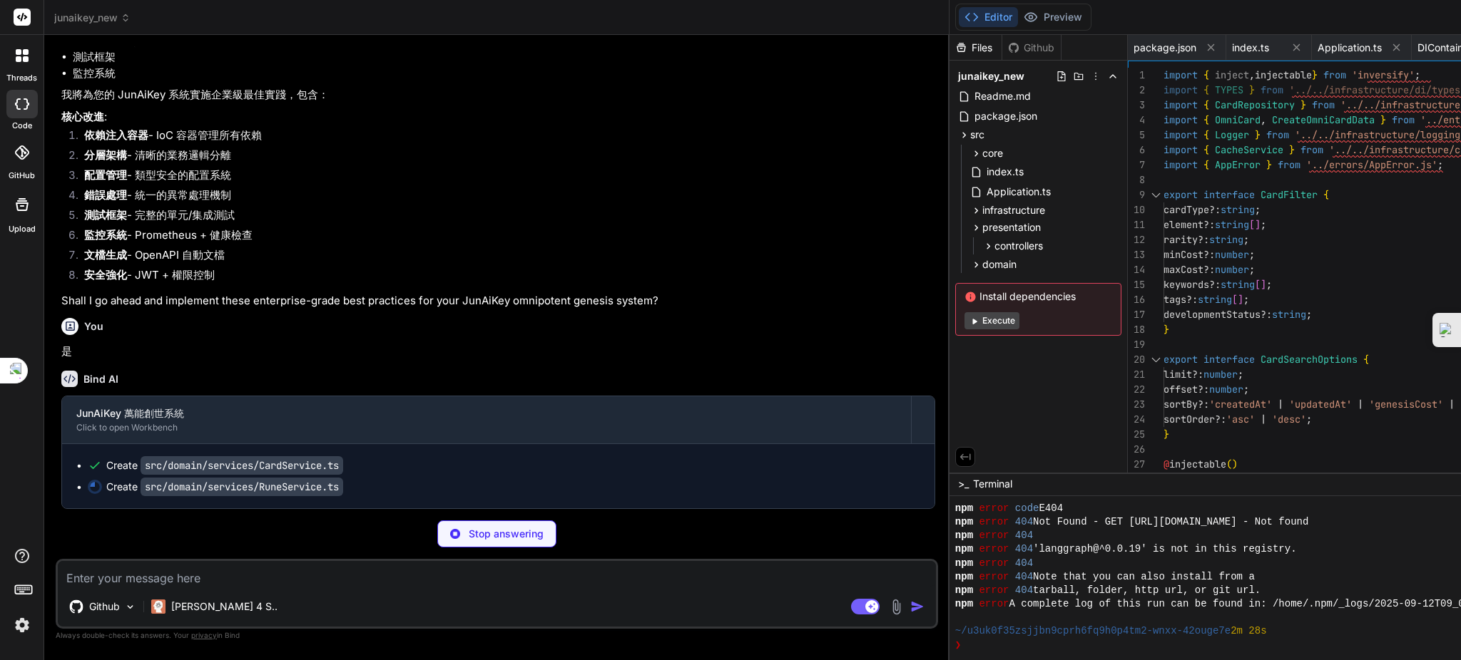
scroll to position [21006, 0]
type textarea "x"
type textarea "} }"
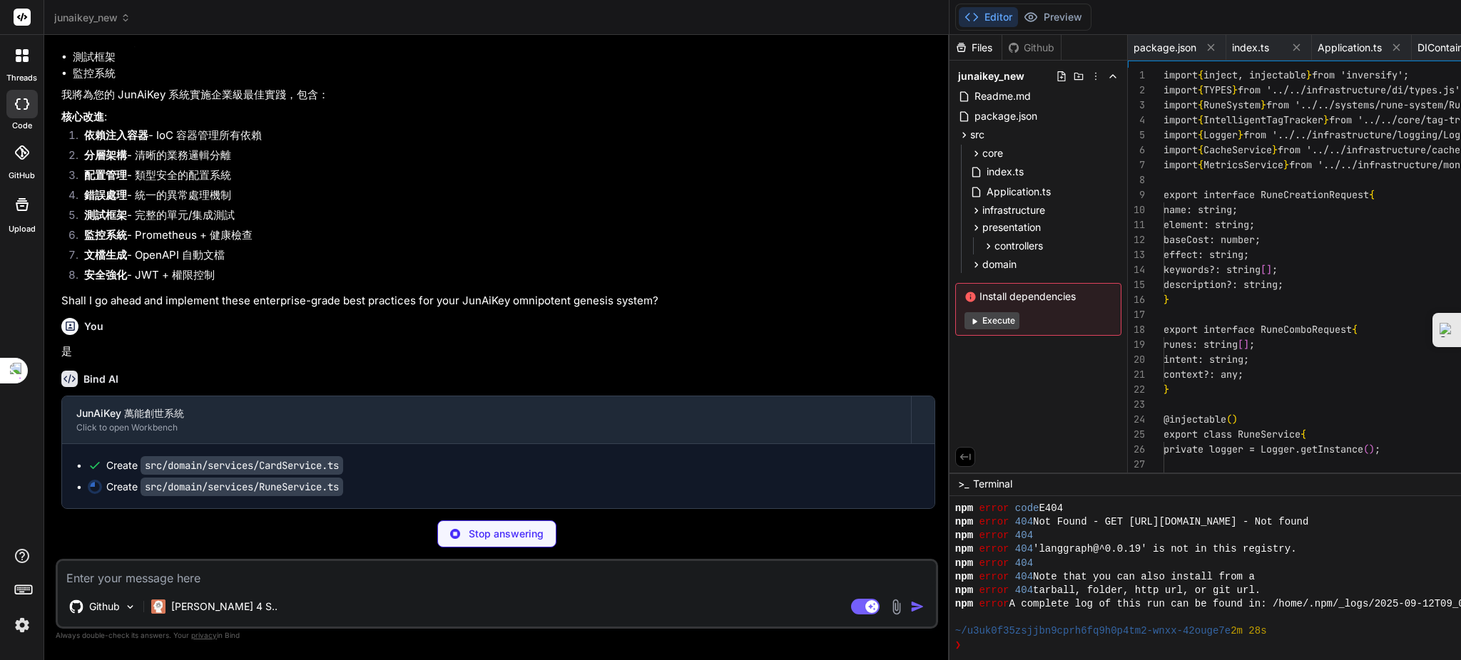
scroll to position [0, 708]
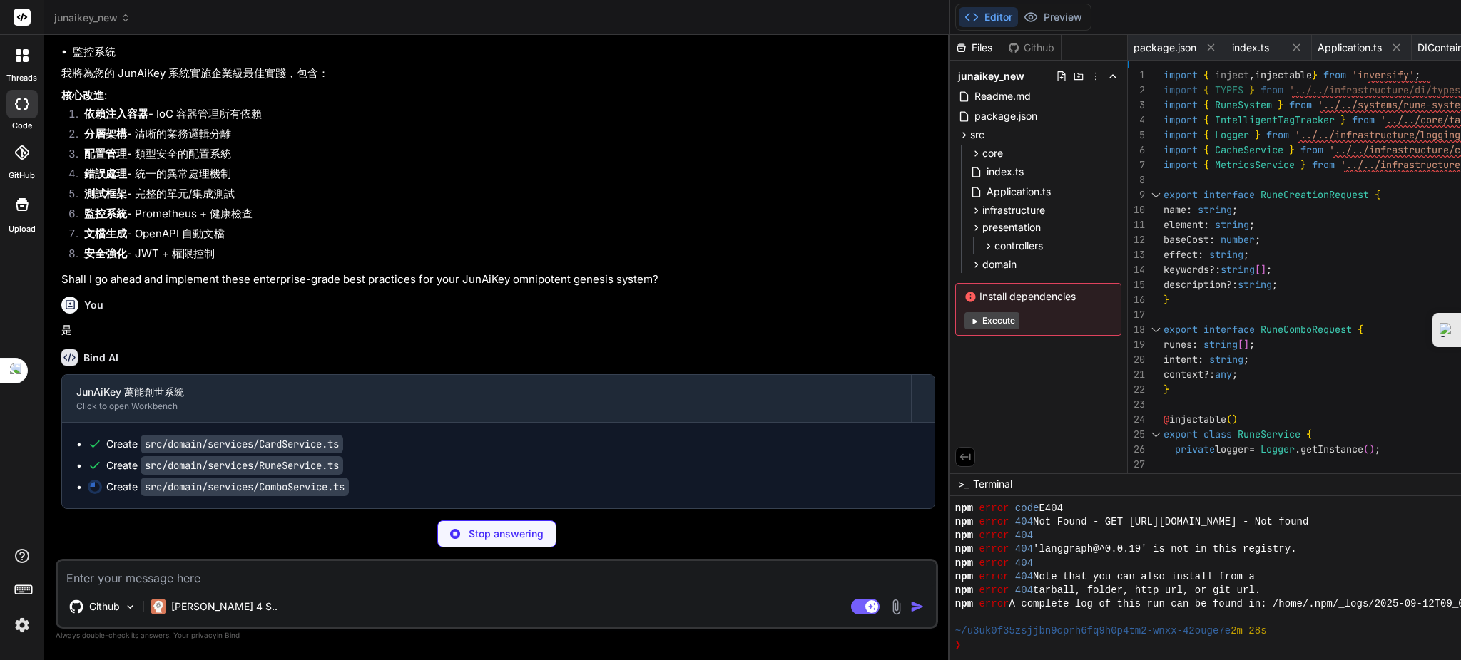
type textarea "x"
type textarea "}, 600000); // 10分鐘緩存 } }"
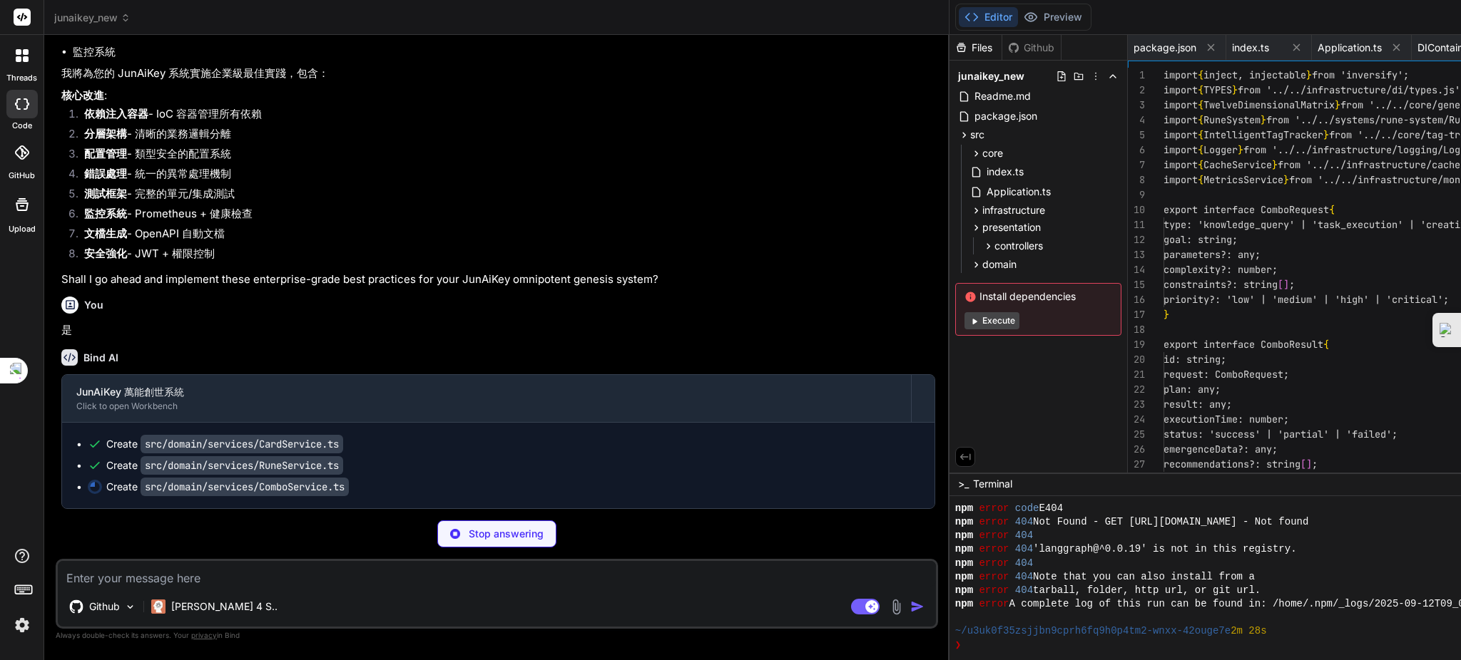
scroll to position [0, 825]
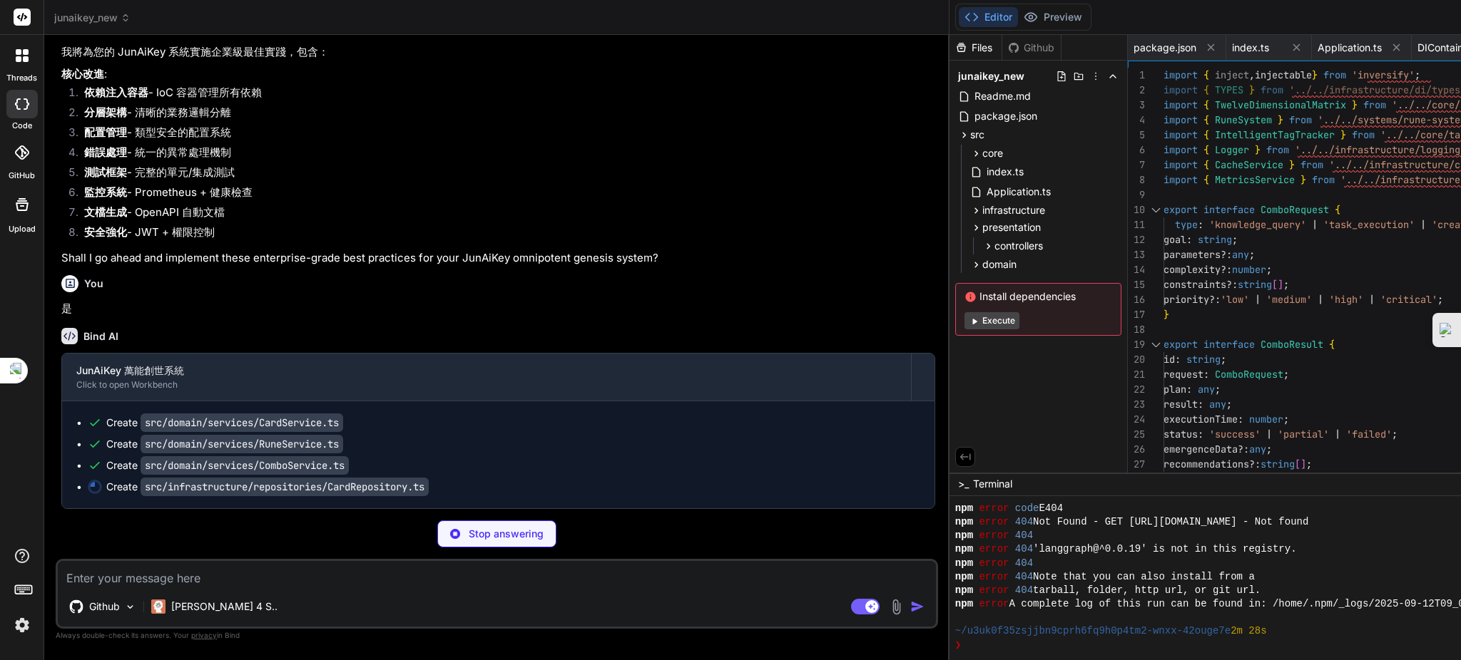
click at [6, 459] on div "threads code GitHub Upload" at bounding box center [22, 330] width 44 height 660
type textarea "x"
type textarea "byRarity, byElement, averageCost: Math.round(averageCost * 100) / 100, averageP…"
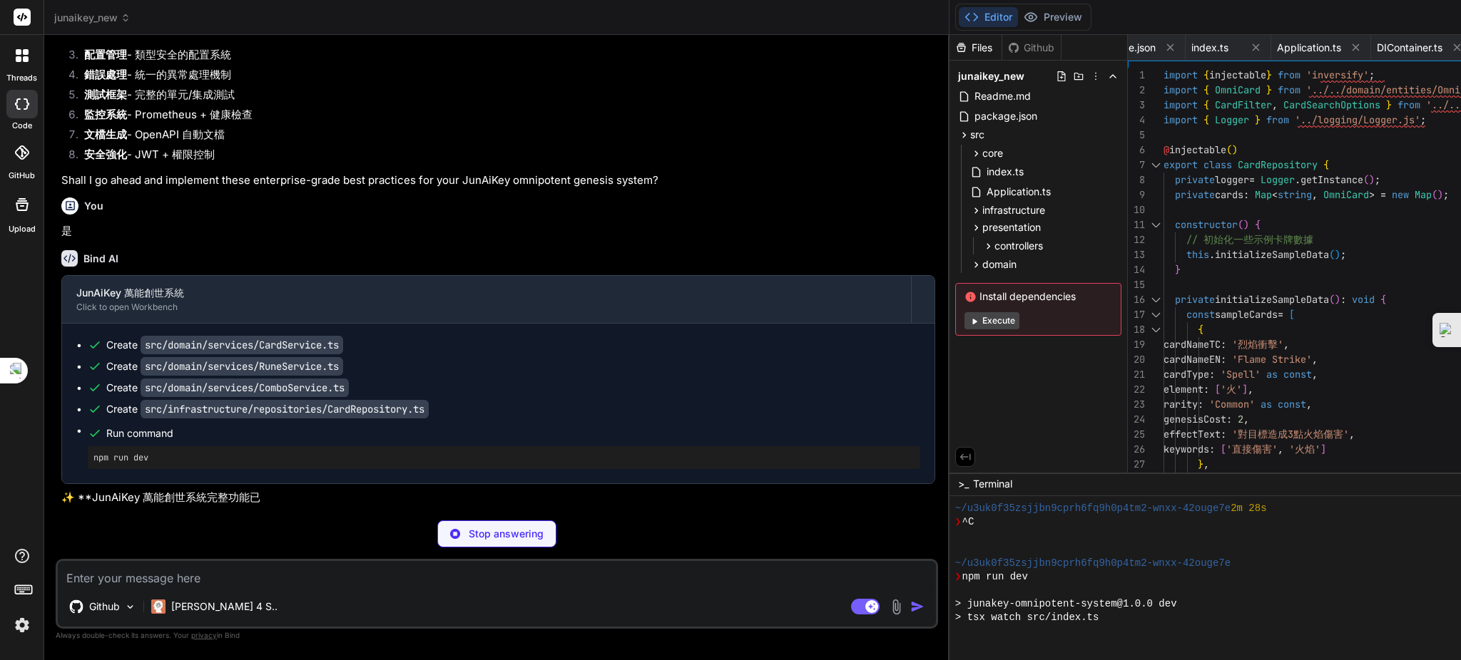
scroll to position [794, 0]
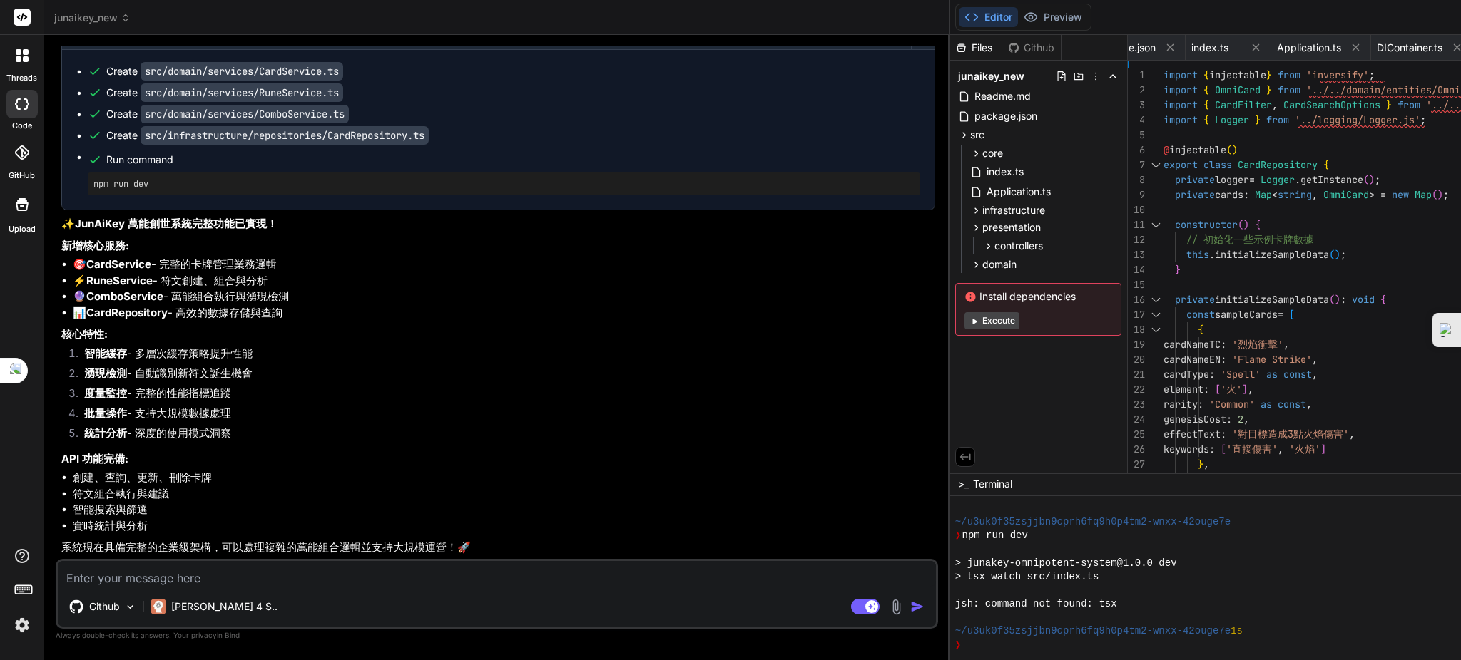
type textarea "x"
